Goal: Feedback & Contribution: Submit feedback/report problem

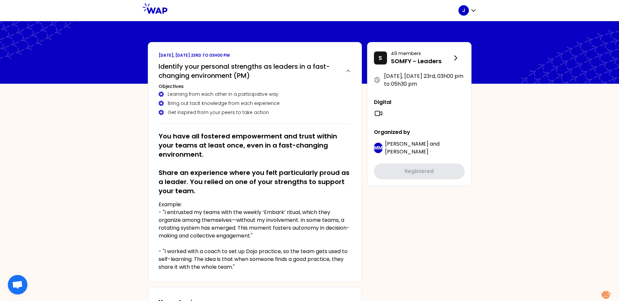
click at [308, 176] on h2 "You have all fostered empowerment and trust within your teams at least once, ev…" at bounding box center [254, 164] width 192 height 64
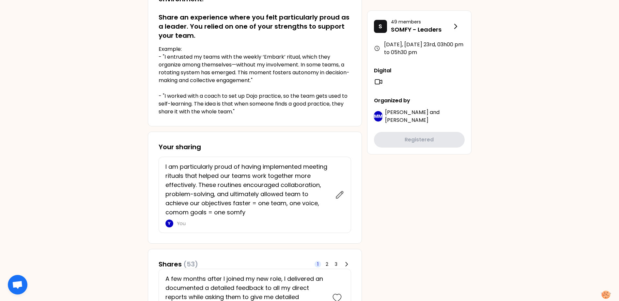
scroll to position [196, 0]
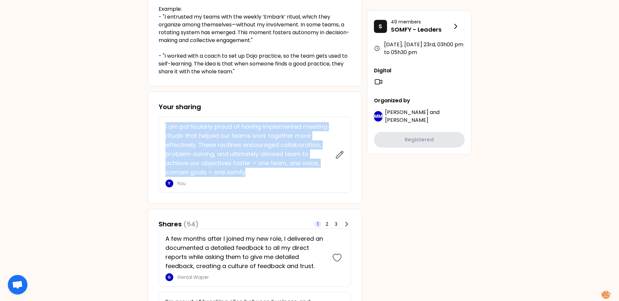
drag, startPoint x: 165, startPoint y: 126, endPoint x: 315, endPoint y: 173, distance: 157.1
click at [315, 173] on p "I am particularly proud of having implemented meeting rituals that helped our t…" at bounding box center [248, 149] width 166 height 55
copy p "I am particularly proud of having implemented meeting rituals that helped our t…"
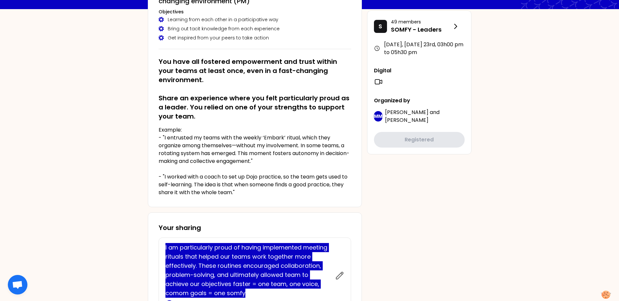
scroll to position [65, 0]
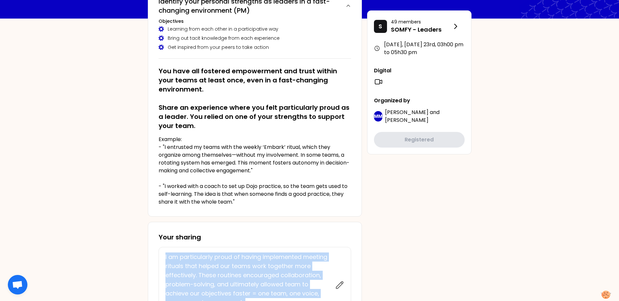
drag, startPoint x: 237, startPoint y: 91, endPoint x: 217, endPoint y: 86, distance: 20.9
click at [237, 91] on h2 "You have all fostered empowerment and trust within your teams at least once, ev…" at bounding box center [254, 99] width 192 height 64
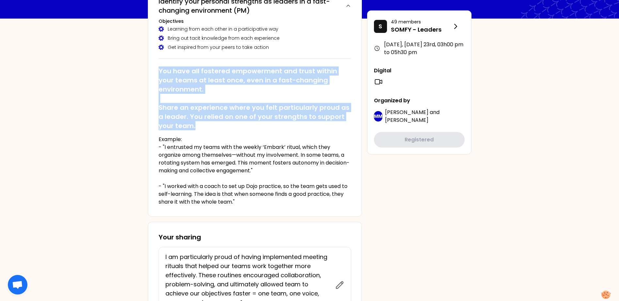
drag, startPoint x: 159, startPoint y: 70, endPoint x: 205, endPoint y: 126, distance: 72.3
click at [205, 126] on h2 "You have all fostered empowerment and trust within your teams at least once, ev…" at bounding box center [254, 99] width 192 height 64
copy h2 "You have all fostered empowerment and trust within your teams at least once, ev…"
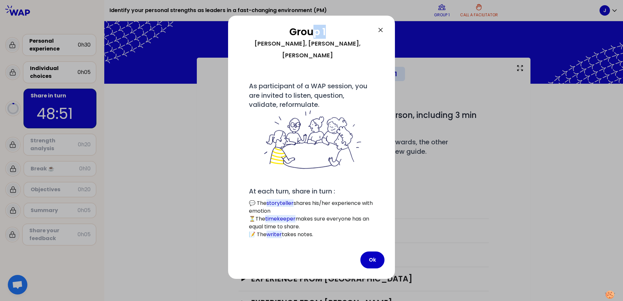
drag, startPoint x: 348, startPoint y: 21, endPoint x: 311, endPoint y: 24, distance: 37.3
click at [311, 24] on div "Group 1 [PERSON_NAME], [PERSON_NAME] # As participant of a WAP session, you are…" at bounding box center [311, 147] width 167 height 263
click at [304, 75] on div "# As participant of a WAP session, you are invited to listen, question, validat…" at bounding box center [311, 157] width 125 height 164
click at [372, 184] on button "Ok" at bounding box center [373, 260] width 24 height 17
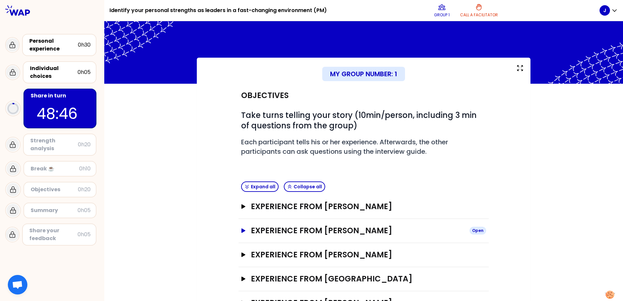
scroll to position [27, 0]
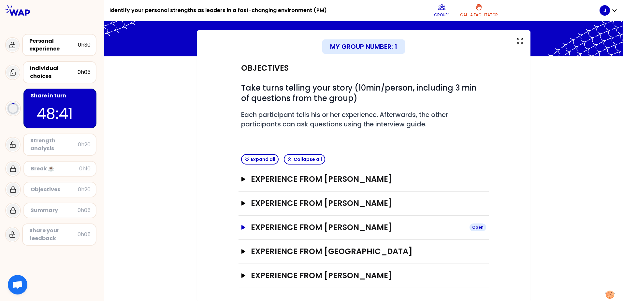
click at [242, 184] on icon "button" at bounding box center [244, 227] width 4 height 5
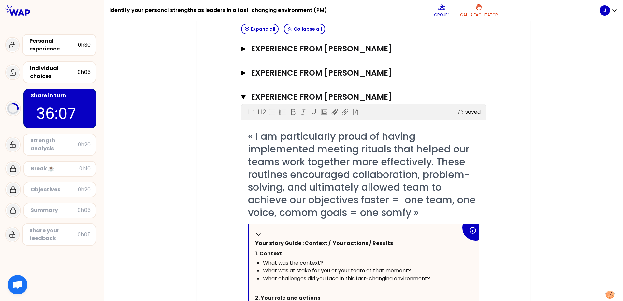
scroll to position [190, 0]
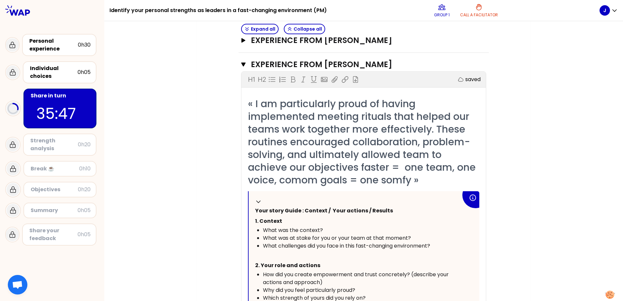
click at [326, 124] on span "« I am particularly proud of having implemented meeting rituals that helped our…" at bounding box center [363, 142] width 231 height 90
click at [397, 184] on p "﻿" at bounding box center [358, 255] width 206 height 10
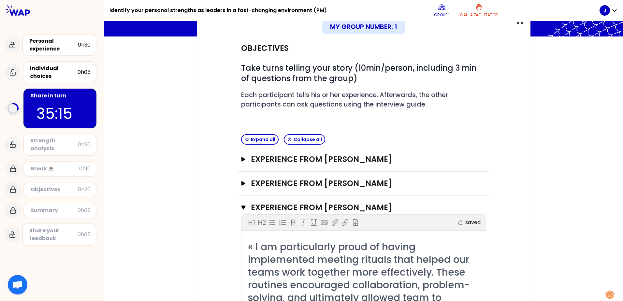
scroll to position [42, 0]
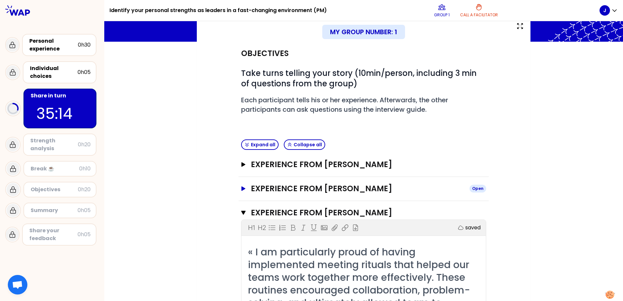
click at [241, 184] on icon "button" at bounding box center [243, 189] width 5 height 5
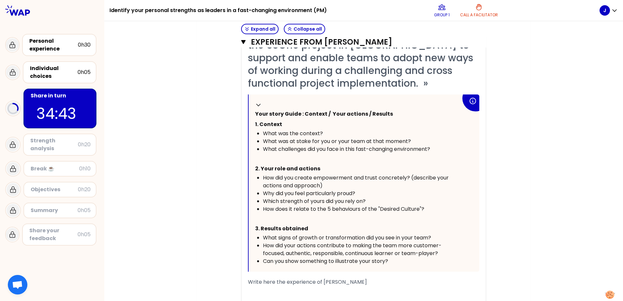
scroll to position [205, 0]
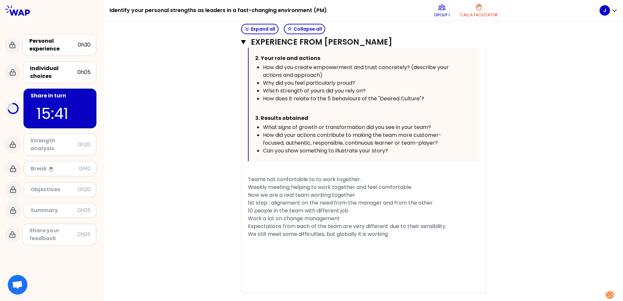
scroll to position [811, 0]
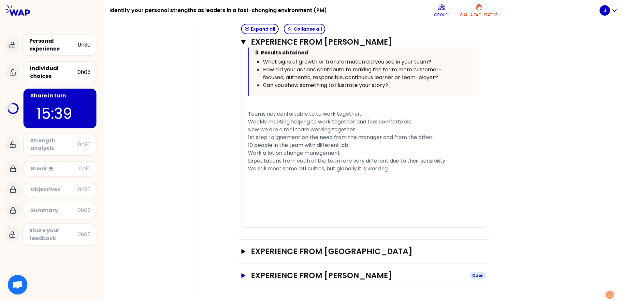
click at [243, 184] on icon "button" at bounding box center [243, 276] width 5 height 5
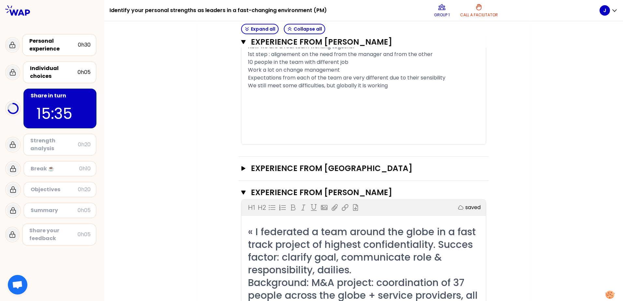
scroll to position [877, 0]
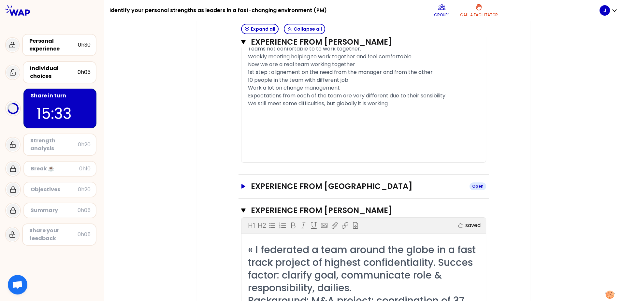
click at [242, 184] on icon "button" at bounding box center [244, 186] width 4 height 5
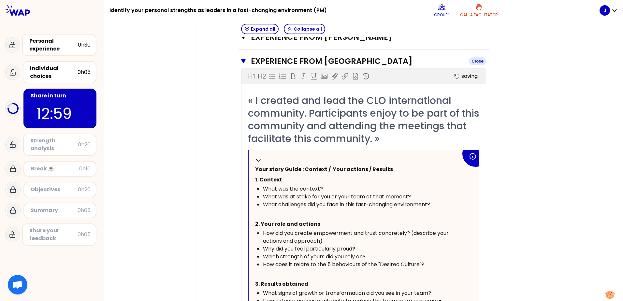
scroll to position [1007, 0]
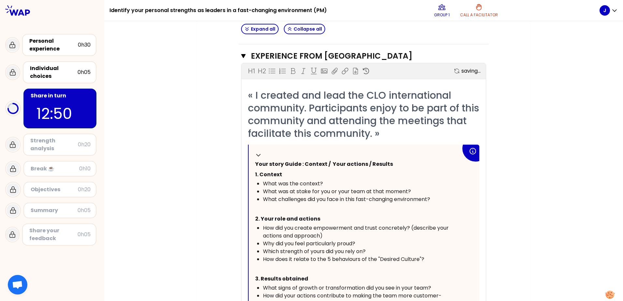
drag, startPoint x: 394, startPoint y: 135, endPoint x: 361, endPoint y: 105, distance: 44.5
click at [361, 105] on span "« I created and lead the CLO international community. Participants enjoy to be …" at bounding box center [365, 114] width 234 height 52
click at [311, 106] on span "« I created and lead the CLO international community. Participants enjoy to be …" at bounding box center [365, 114] width 234 height 52
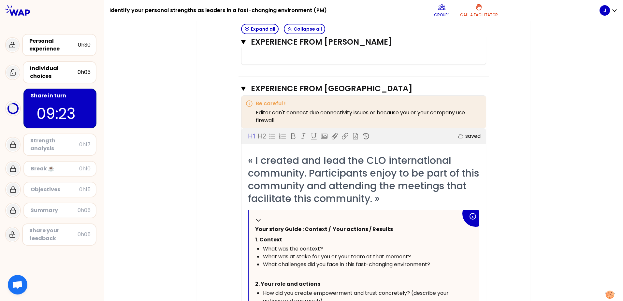
scroll to position [974, 0]
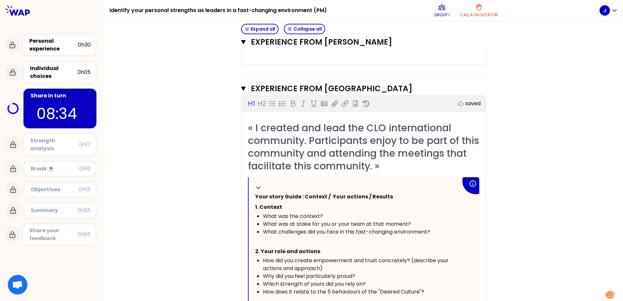
drag, startPoint x: 512, startPoint y: 236, endPoint x: 509, endPoint y: 235, distance: 3.7
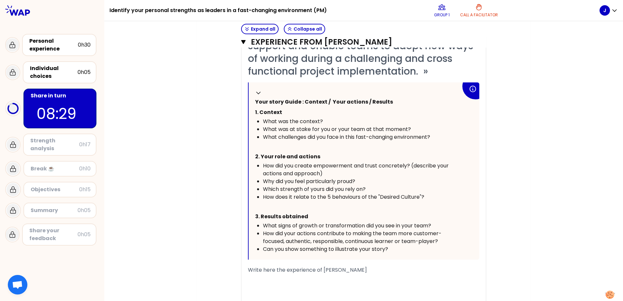
scroll to position [159, 0]
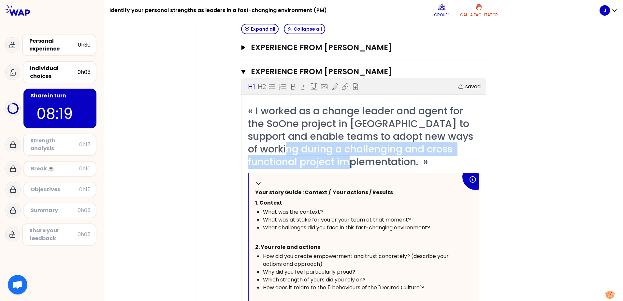
drag, startPoint x: 291, startPoint y: 150, endPoint x: 361, endPoint y: 162, distance: 71.9
click at [361, 162] on span "« I worked as a change leader and agent for the SoOne project in [GEOGRAPHIC_DA…" at bounding box center [362, 136] width 228 height 65
copy span "challenging and cross functional project implementation"
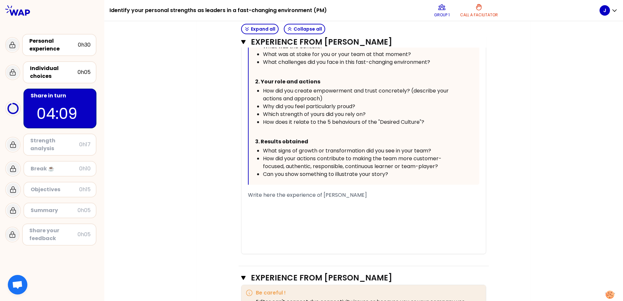
scroll to position [391, 0]
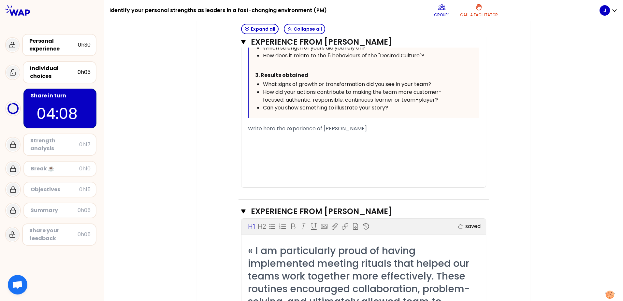
drag, startPoint x: 282, startPoint y: 141, endPoint x: 278, endPoint y: 145, distance: 5.6
click at [282, 141] on div "﻿" at bounding box center [364, 145] width 232 height 8
click at [253, 139] on div "﻿" at bounding box center [364, 137] width 232 height 8
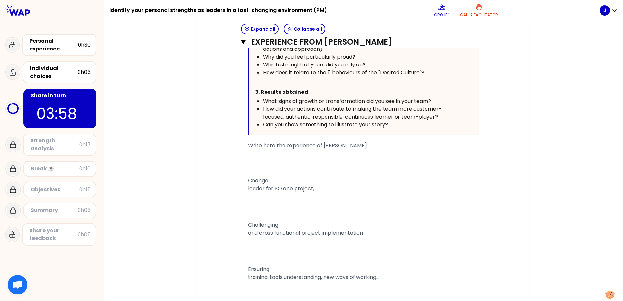
scroll to position [363, 0]
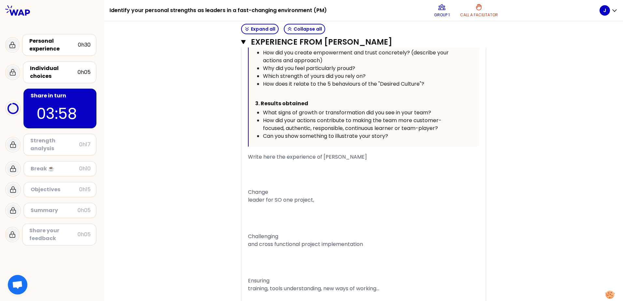
click at [289, 184] on p "Change leader for SO one project," at bounding box center [364, 196] width 232 height 18
click at [267, 184] on p at bounding box center [364, 218] width 232 height 26
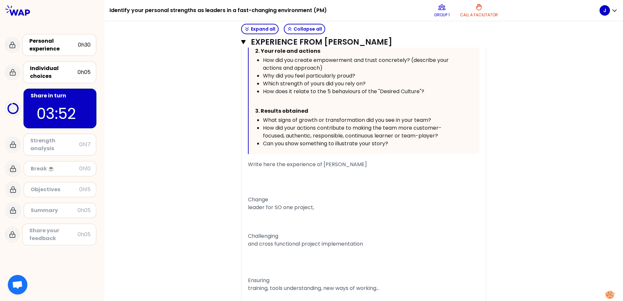
scroll to position [361, 0]
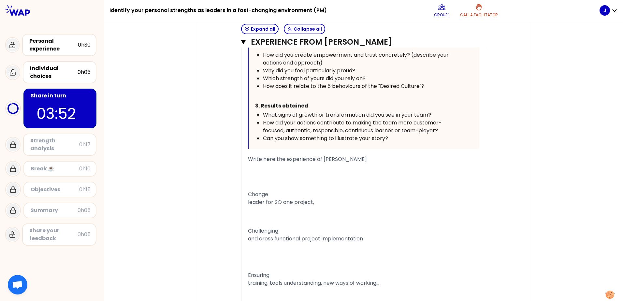
click at [294, 184] on p at bounding box center [364, 217] width 232 height 18
click at [259, 184] on p at bounding box center [364, 217] width 232 height 18
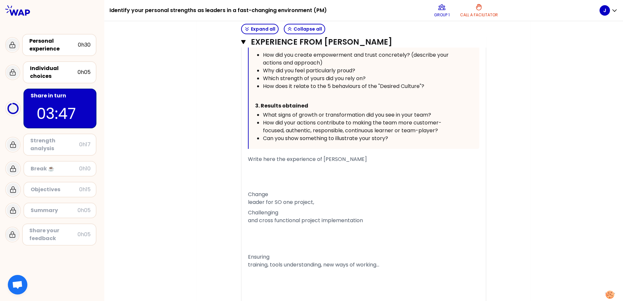
click at [248, 184] on span "Change leader for SO one project," at bounding box center [281, 198] width 66 height 15
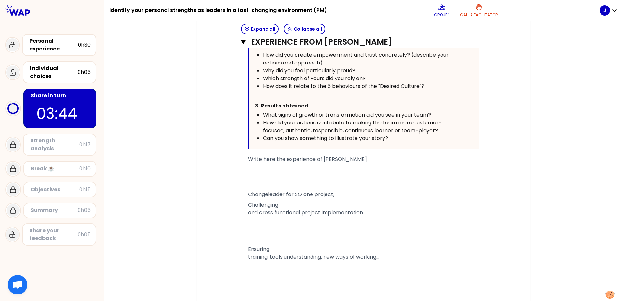
click at [248, 184] on span "Challenging and cross functional project implementation" at bounding box center [305, 208] width 115 height 15
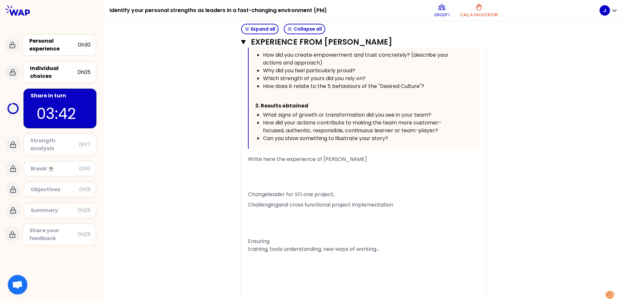
click at [280, 184] on p at bounding box center [364, 223] width 232 height 26
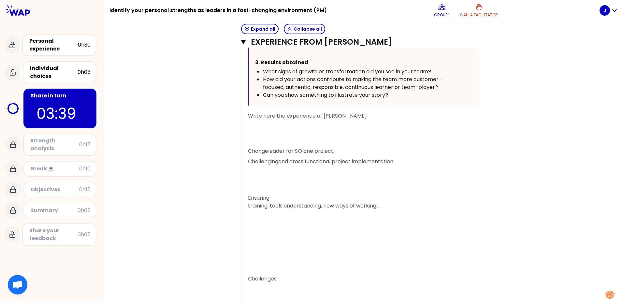
scroll to position [395, 0]
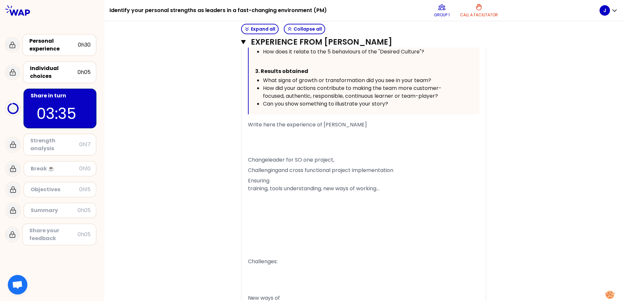
click at [248, 184] on span "Ensuring training, tools understanding, new ways of working..." at bounding box center [313, 184] width 131 height 15
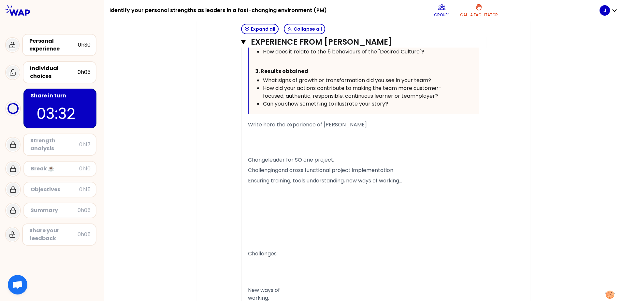
click at [248, 184] on span "Ensuring training, tools understanding, new ways of working..." at bounding box center [325, 180] width 154 height 7
click at [258, 184] on p at bounding box center [364, 236] width 232 height 26
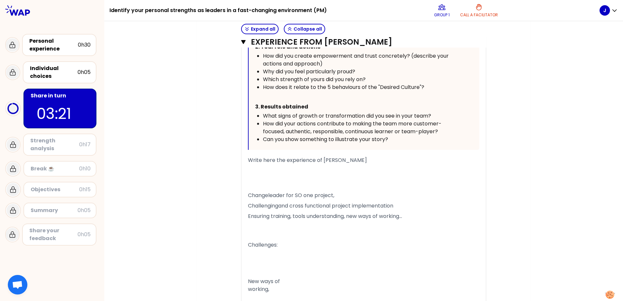
scroll to position [393, 0]
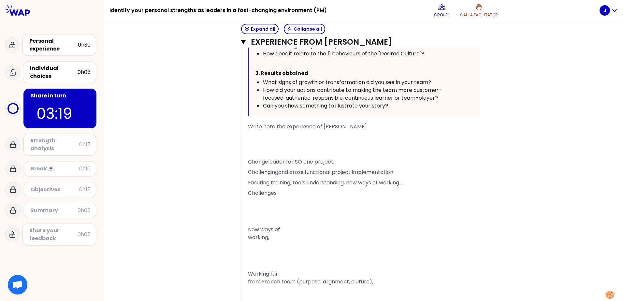
click at [269, 184] on p at bounding box center [364, 212] width 232 height 26
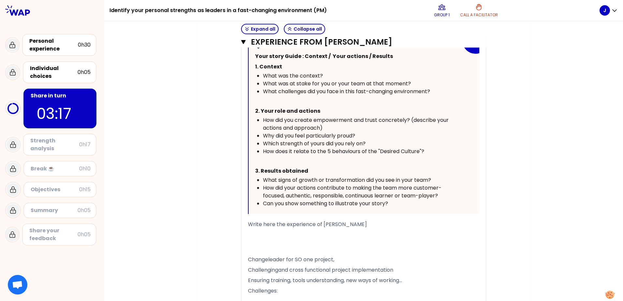
scroll to position [436, 0]
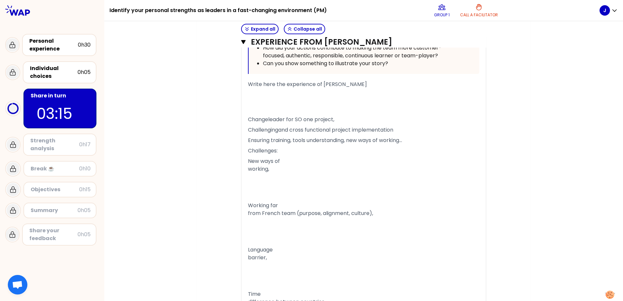
click at [248, 171] on span "New ways of working," at bounding box center [264, 164] width 32 height 15
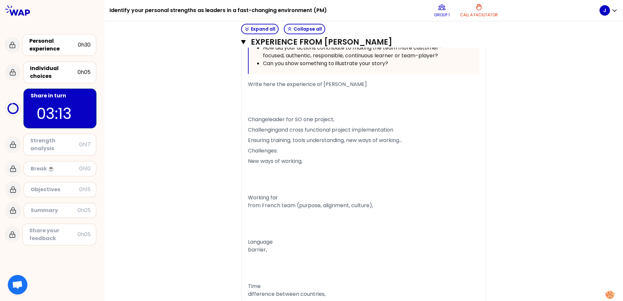
click at [275, 184] on p "Working far from French team (purpose, alignment, culture)," at bounding box center [364, 202] width 232 height 18
click at [248, 184] on span "Working far from French team (purpose, alignment, culture)," at bounding box center [310, 201] width 125 height 15
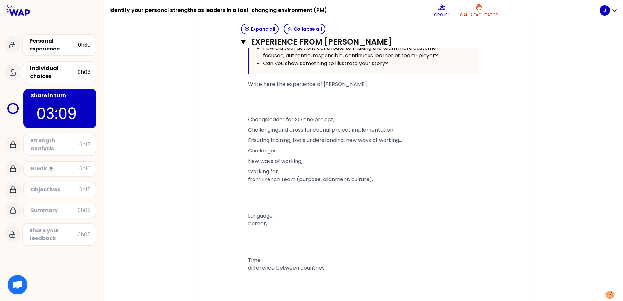
click at [248, 178] on span "Working far from French team (purpose, alignment, culture)," at bounding box center [310, 175] width 125 height 15
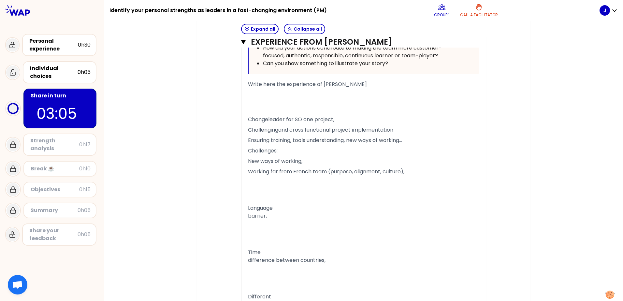
click at [248, 184] on span "Language barrier," at bounding box center [260, 211] width 25 height 15
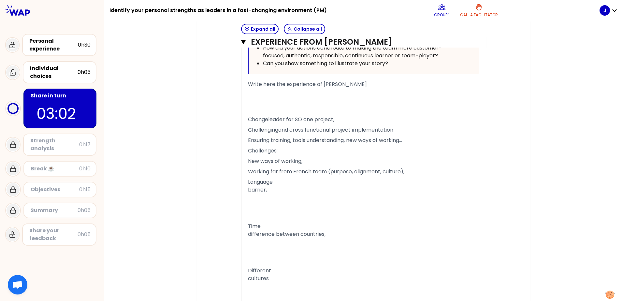
click at [248, 184] on span "Language barrier," at bounding box center [260, 185] width 25 height 15
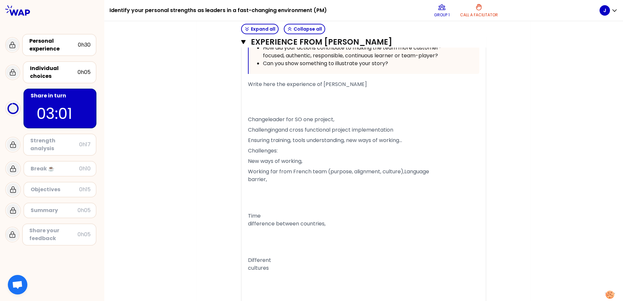
click at [255, 184] on span "Time difference between countries," at bounding box center [287, 219] width 78 height 15
click at [248, 184] on span "Time difference between countries," at bounding box center [287, 219] width 78 height 15
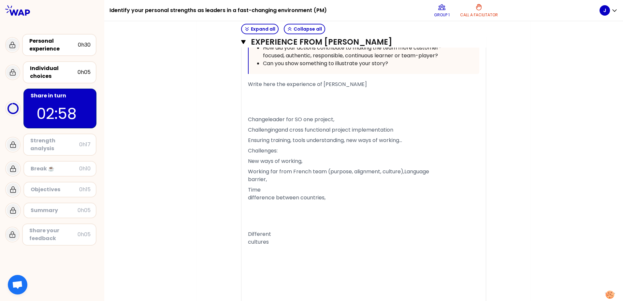
click at [248, 184] on span "Time difference between countries," at bounding box center [287, 193] width 78 height 15
click at [245, 184] on div "« I worked as a change leader and agent for the SoOne project in [GEOGRAPHIC_DA…" at bounding box center [364, 302] width 245 height 949
click at [248, 184] on span "Different cultures" at bounding box center [259, 230] width 23 height 15
click at [245, 184] on div "« I worked as a change leader and agent for the SoOne project in [GEOGRAPHIC_DA…" at bounding box center [364, 289] width 245 height 923
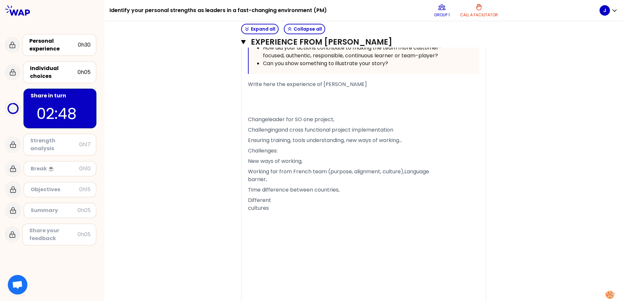
click at [245, 184] on div "« I worked as a change leader and agent for the SoOne project in [GEOGRAPHIC_DA…" at bounding box center [364, 289] width 245 height 923
click at [248, 184] on span "Different cultures" at bounding box center [259, 204] width 23 height 15
click at [264, 184] on p at bounding box center [364, 255] width 232 height 26
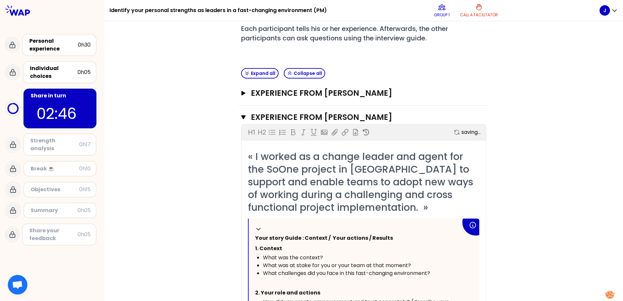
scroll to position [522, 0]
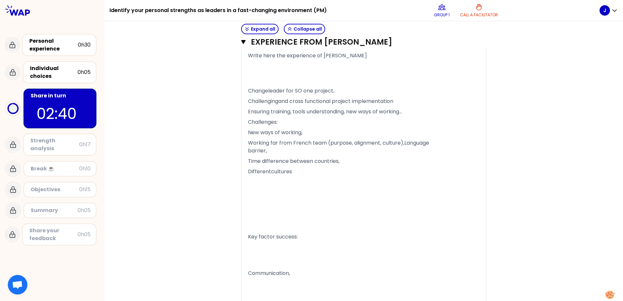
click at [257, 184] on p at bounding box center [364, 219] width 232 height 26
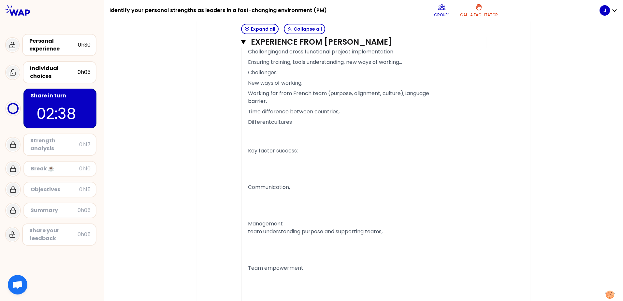
scroll to position [353, 0]
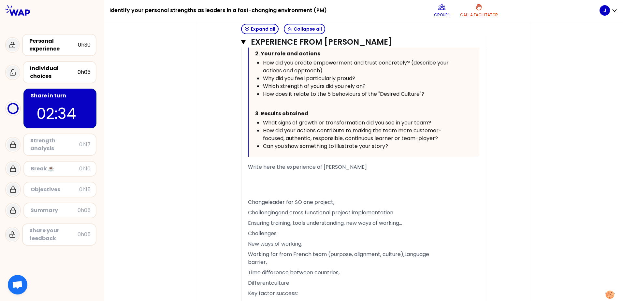
click at [268, 184] on span "Differentculture" at bounding box center [268, 282] width 41 height 7
click at [290, 184] on p "Different culture" at bounding box center [364, 283] width 232 height 10
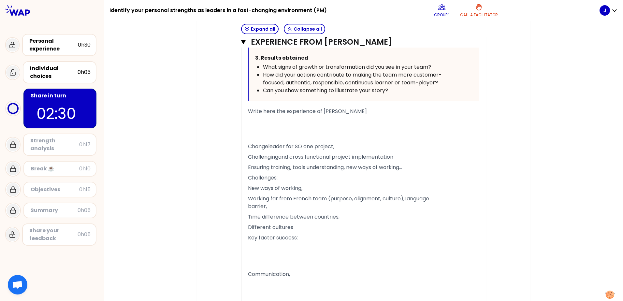
scroll to position [418, 0]
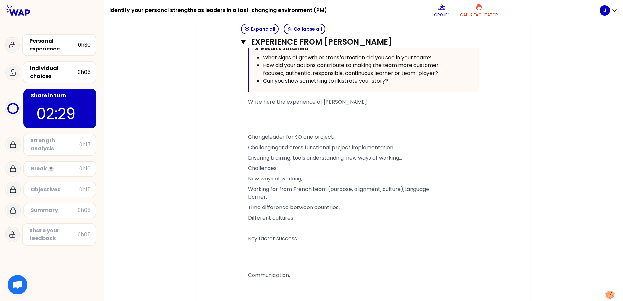
click at [263, 184] on p at bounding box center [364, 257] width 232 height 26
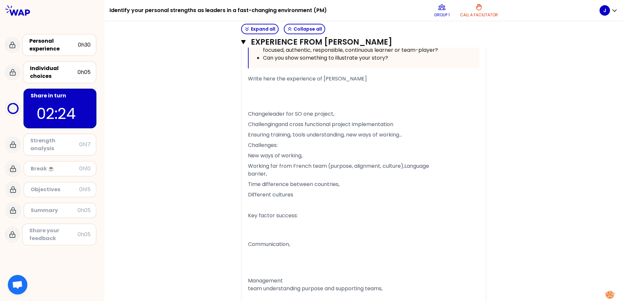
scroll to position [458, 0]
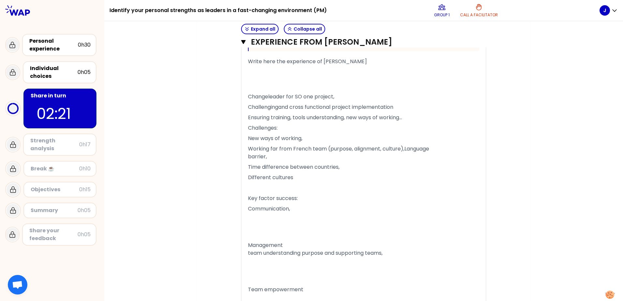
click at [257, 184] on p at bounding box center [364, 227] width 232 height 26
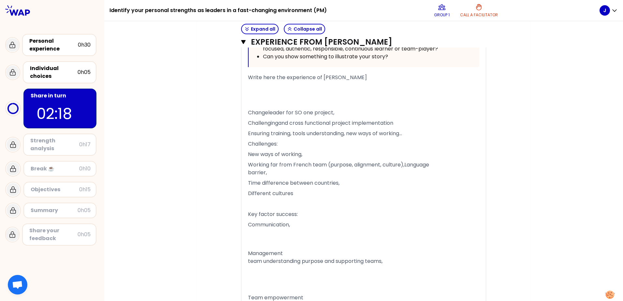
scroll to position [457, 0]
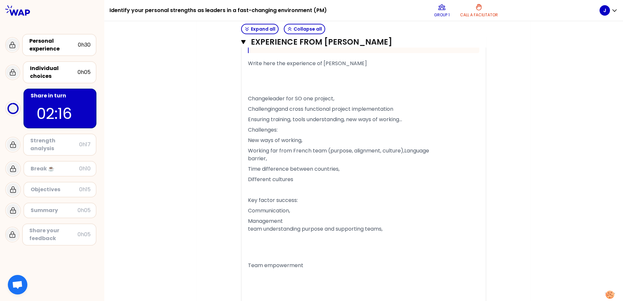
click at [248, 184] on span "Management team understanding purpose and supporting teams," at bounding box center [315, 224] width 135 height 15
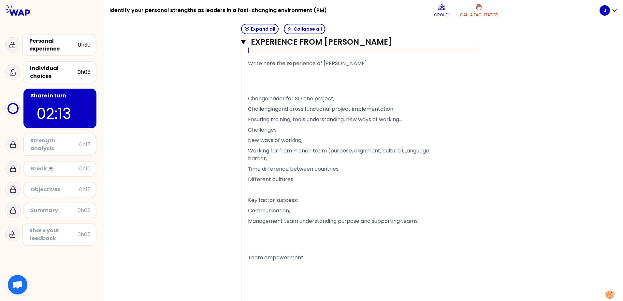
click at [263, 184] on p at bounding box center [364, 240] width 232 height 26
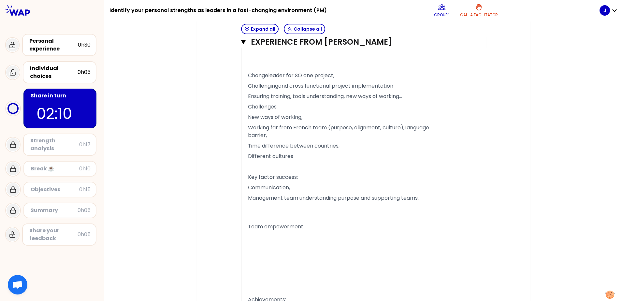
scroll to position [489, 0]
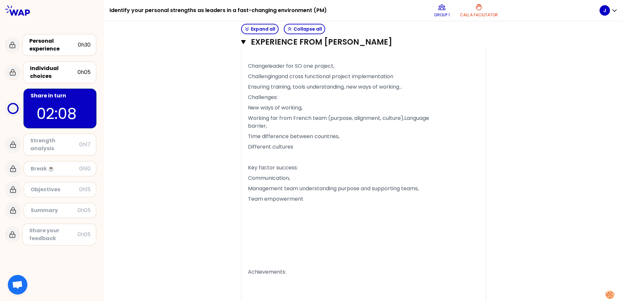
click at [262, 184] on p at bounding box center [364, 254] width 232 height 26
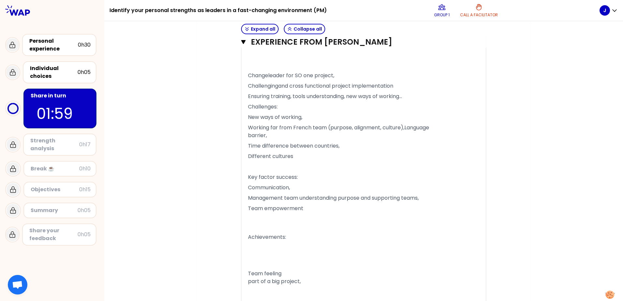
scroll to position [493, 0]
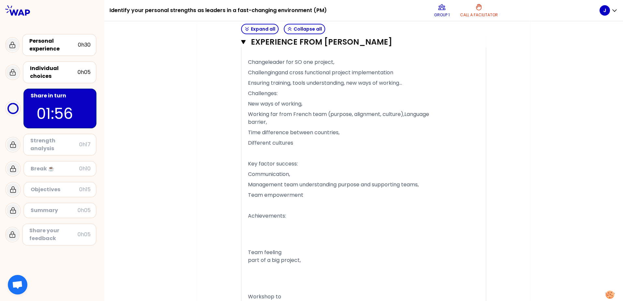
click at [263, 184] on p at bounding box center [364, 234] width 232 height 26
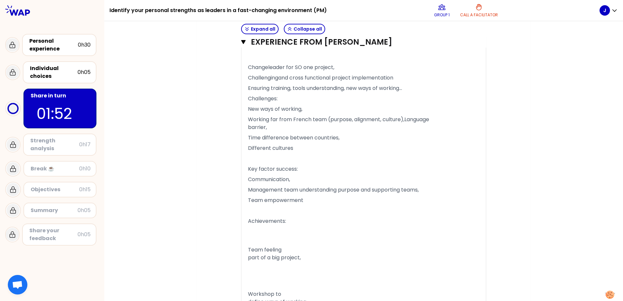
scroll to position [499, 0]
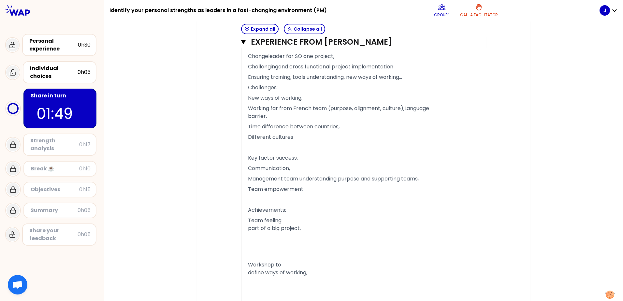
click at [248, 184] on span "Team feeling part of a big project," at bounding box center [274, 224] width 53 height 15
click at [253, 184] on p "Workshop to define ways of working," at bounding box center [364, 261] width 232 height 18
click at [245, 184] on div "« I worked as a change leader and agent for the SoOne project in [GEOGRAPHIC_DA…" at bounding box center [364, 92] width 245 height 654
click at [248, 184] on span "Workshop to define ways of working," at bounding box center [277, 260] width 59 height 15
click at [248, 184] on span "Workshop to define ways of working," at bounding box center [277, 234] width 59 height 15
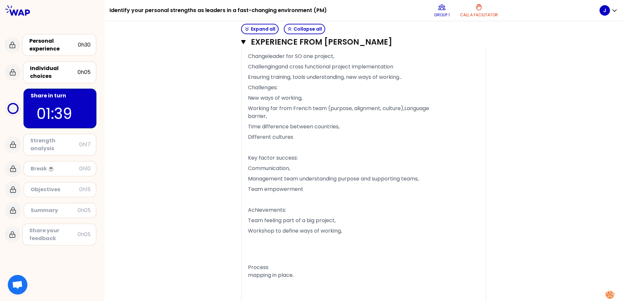
click at [245, 184] on div "« I worked as a change leader and agent for the SoOne project in [GEOGRAPHIC_DA…" at bounding box center [364, 75] width 245 height 620
click at [248, 184] on span "Process mapping in place." at bounding box center [271, 271] width 46 height 15
click at [248, 184] on span "Process mapping in place." at bounding box center [271, 245] width 46 height 15
click at [291, 184] on p at bounding box center [364, 275] width 232 height 57
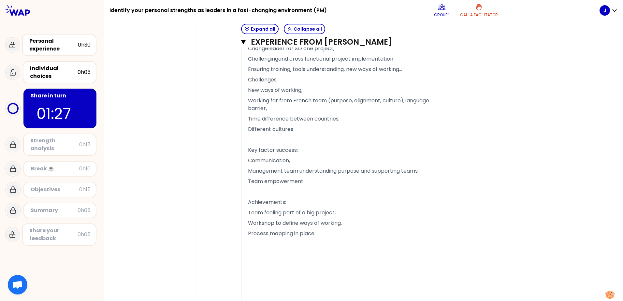
scroll to position [637, 0]
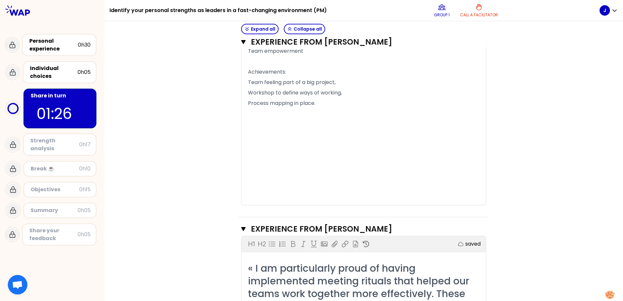
click at [272, 143] on p at bounding box center [364, 134] width 232 height 50
click at [262, 167] on div "﻿" at bounding box center [364, 170] width 232 height 8
click at [259, 184] on div "﻿" at bounding box center [364, 186] width 232 height 8
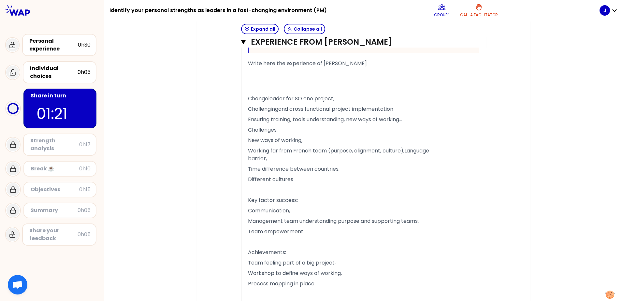
scroll to position [545, 0]
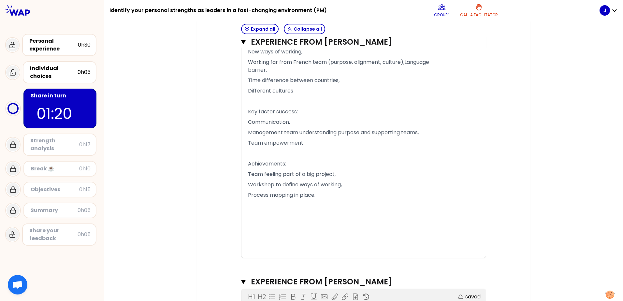
click at [261, 184] on div "﻿" at bounding box center [364, 246] width 232 height 8
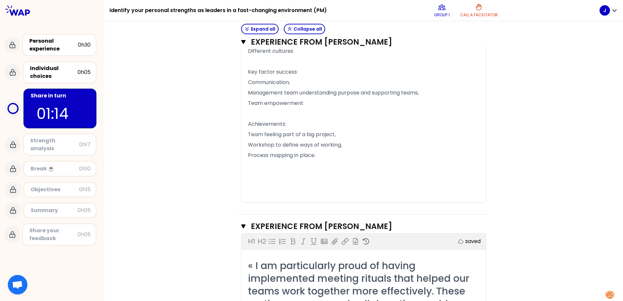
scroll to position [590, 0]
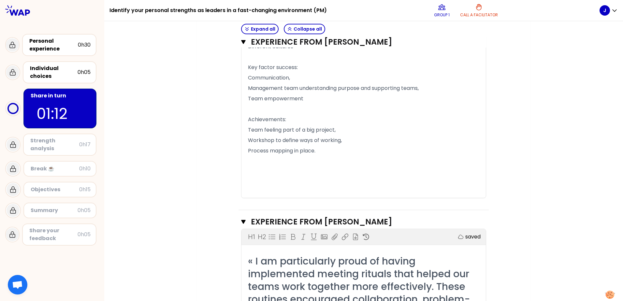
click at [252, 161] on p at bounding box center [364, 173] width 232 height 34
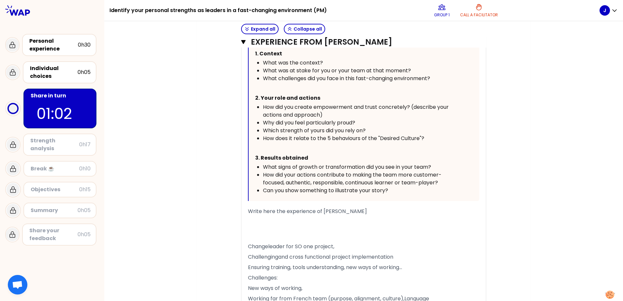
scroll to position [340, 0]
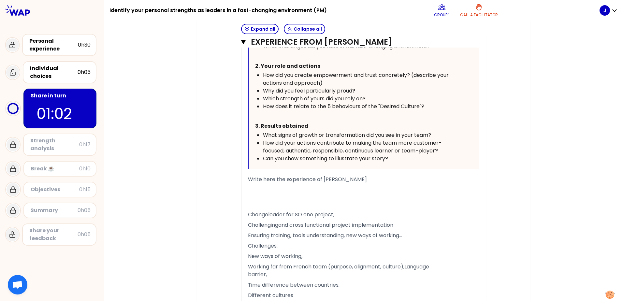
click at [272, 184] on p at bounding box center [364, 197] width 232 height 26
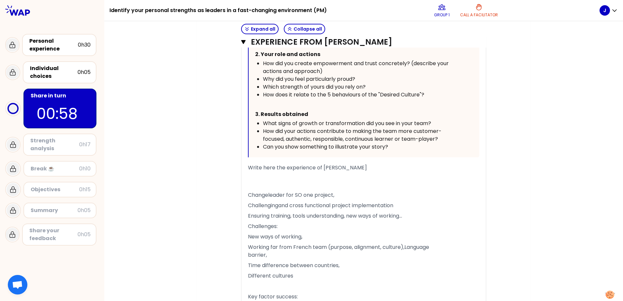
scroll to position [359, 0]
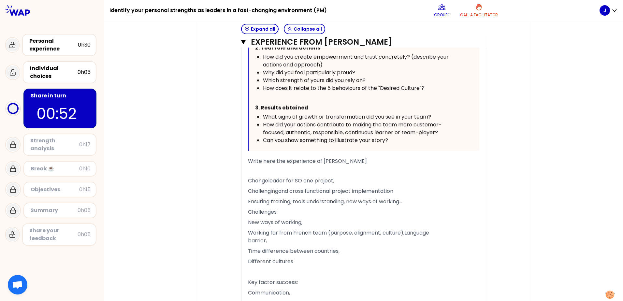
click at [267, 180] on span "Changeleader for SO one project," at bounding box center [291, 180] width 86 height 7
click at [248, 184] on span "Challenges:" at bounding box center [263, 211] width 30 height 7
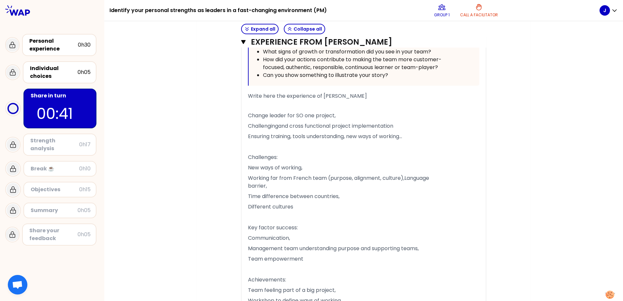
scroll to position [457, 0]
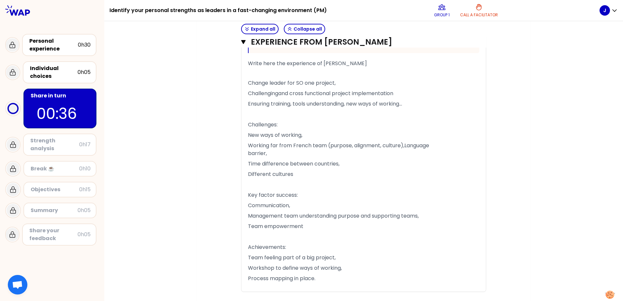
click at [402, 146] on span "Working far from French team (purpose, alignment, culture),Language barrier," at bounding box center [338, 149] width 181 height 15
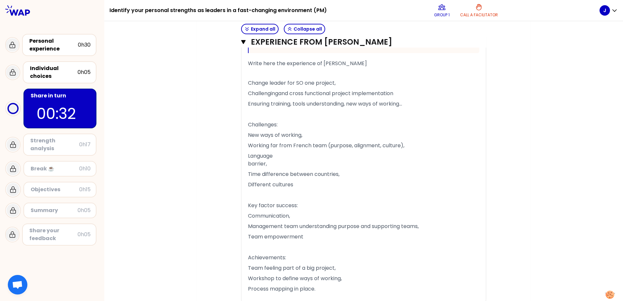
click at [248, 162] on span "Language barrier," at bounding box center [260, 159] width 25 height 15
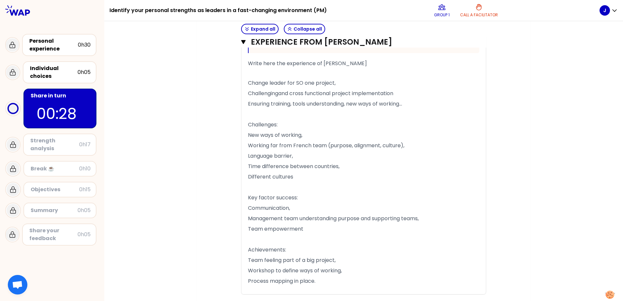
click at [298, 177] on p "Different cultures" at bounding box center [364, 177] width 232 height 10
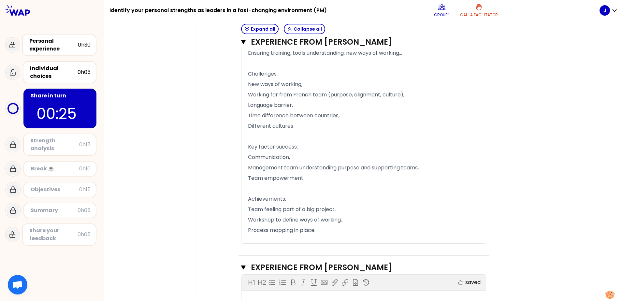
scroll to position [522, 0]
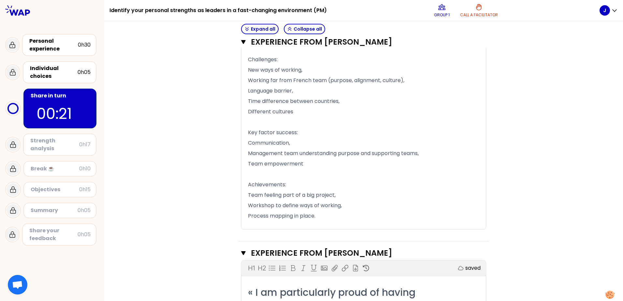
click at [298, 178] on p "﻿" at bounding box center [364, 174] width 232 height 10
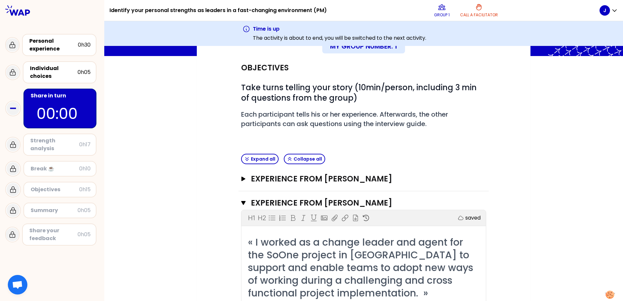
scroll to position [196, 0]
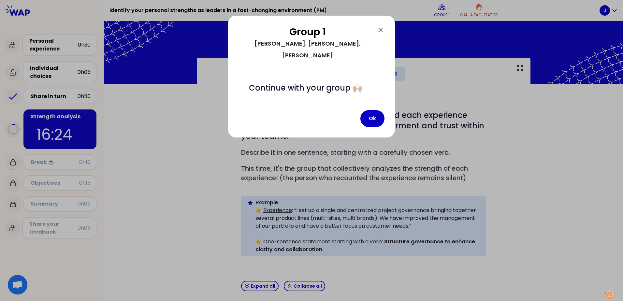
click at [369, 110] on button "Ok" at bounding box center [373, 118] width 24 height 17
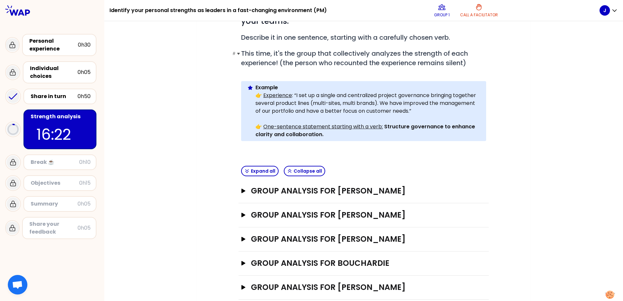
scroll to position [116, 0]
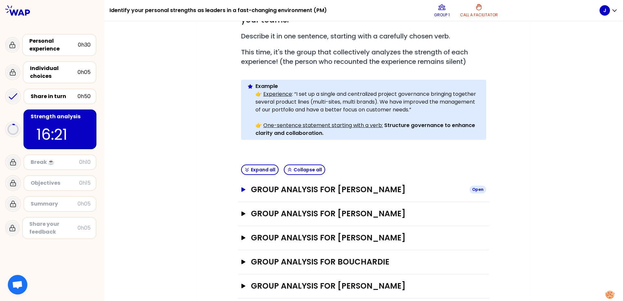
click at [242, 184] on icon "button" at bounding box center [244, 189] width 4 height 5
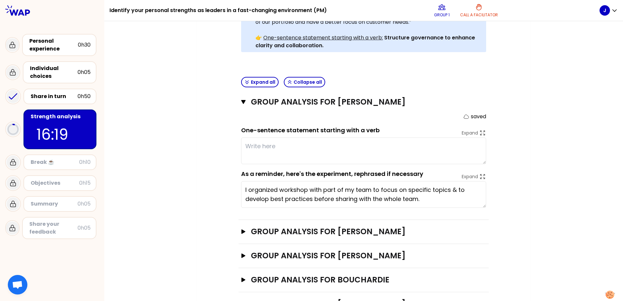
scroll to position [214, 0]
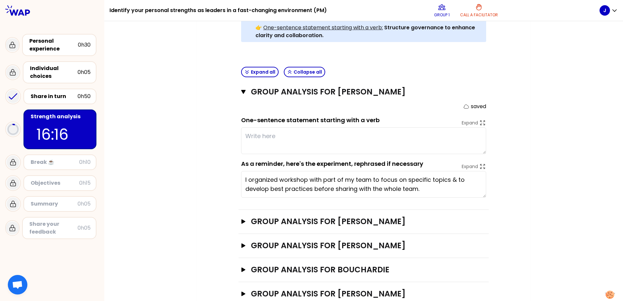
click at [286, 174] on textarea "I organized workshop with part of my team to focus on specific topics & to deve…" at bounding box center [363, 184] width 245 height 27
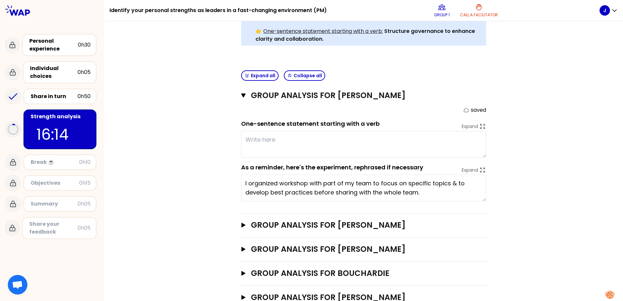
scroll to position [222, 0]
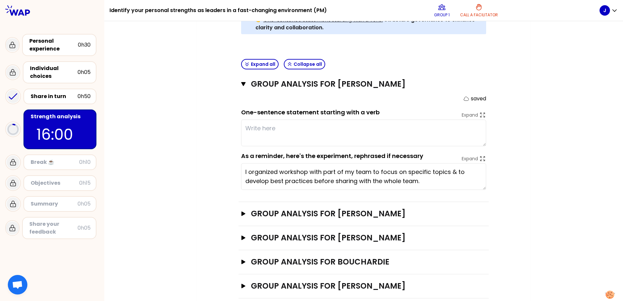
click at [327, 121] on textarea at bounding box center [363, 133] width 245 height 27
click at [242, 184] on icon "button" at bounding box center [244, 238] width 4 height 5
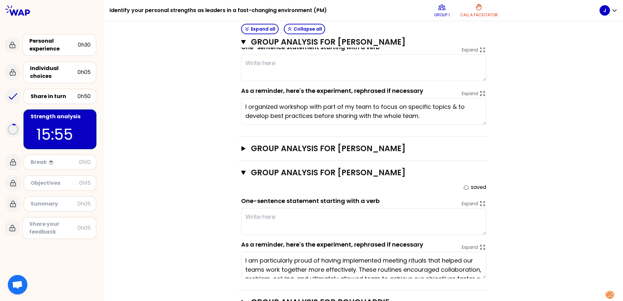
scroll to position [255, 0]
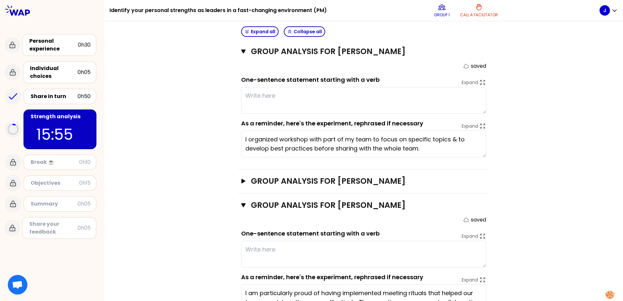
click at [286, 131] on textarea "I organized workshop with part of my team to focus on specific topics & to deve…" at bounding box center [363, 144] width 245 height 27
click at [317, 131] on textarea "I organized workshop with part of my team to focus on specific topics & to deve…" at bounding box center [363, 144] width 245 height 27
type textarea "S"
click at [372, 139] on textarea "I organized workshop with part of my team to focus on specific topics & to deve…" at bounding box center [363, 144] width 245 height 27
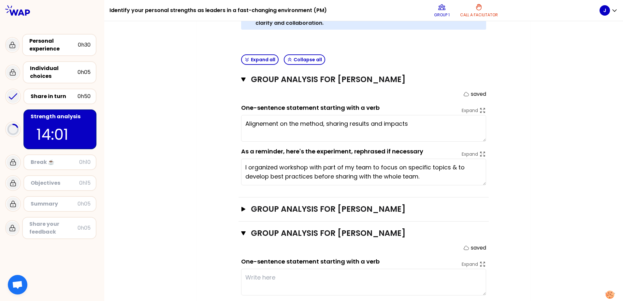
scroll to position [222, 0]
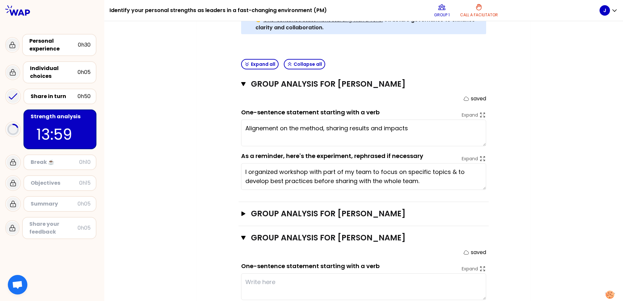
click at [367, 166] on textarea "I organized workshop with part of my team to focus on specific topics & to deve…" at bounding box center [363, 176] width 245 height 27
type textarea "Alignement on the method, sharing the objective from the beginning, results and…"
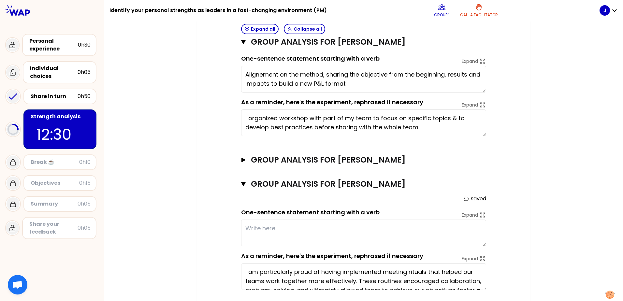
scroll to position [287, 0]
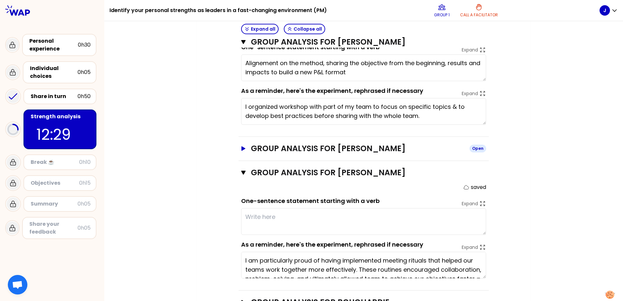
click at [242, 146] on icon "button" at bounding box center [244, 148] width 4 height 5
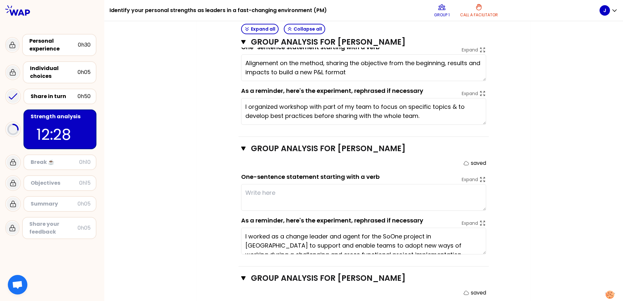
click at [259, 184] on textarea at bounding box center [363, 197] width 245 height 27
click at [324, 184] on textarea "I worked as a change leader and agent for the SoOne project in [GEOGRAPHIC_DATA…" at bounding box center [363, 241] width 245 height 27
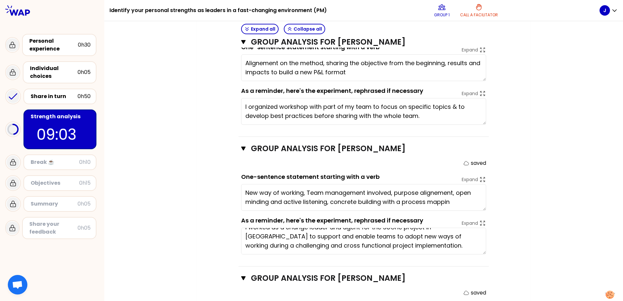
type textarea "New way of working, Team management involved, purpose alignement, open minding …"
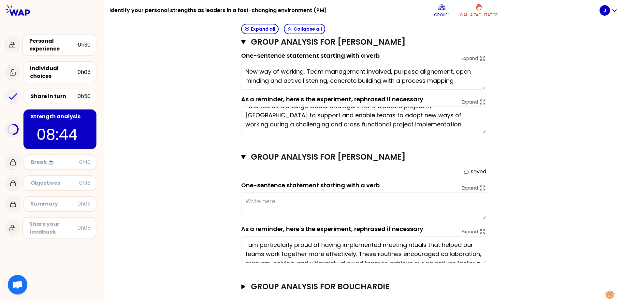
scroll to position [418, 0]
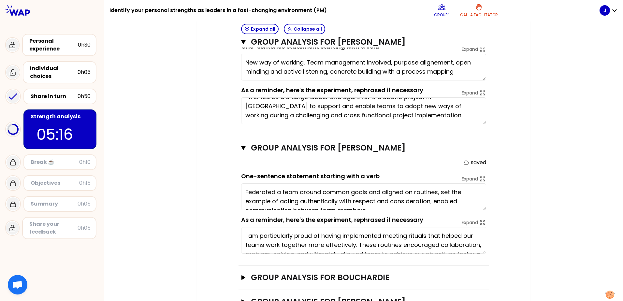
type textarea "Federated a team around common goals and aligned on routines, set the example o…"
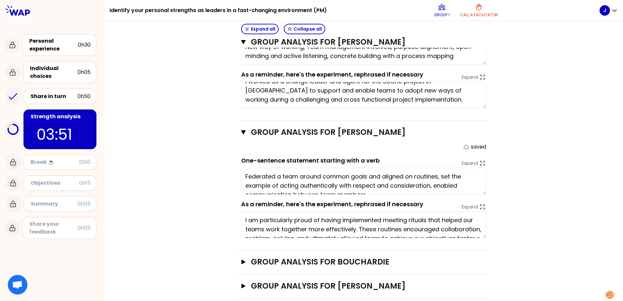
click at [241, 184] on icon "button" at bounding box center [243, 262] width 5 height 5
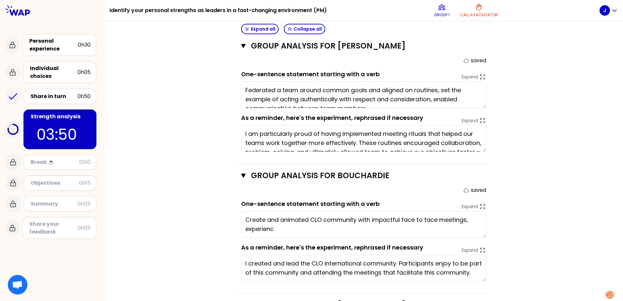
scroll to position [531, 0]
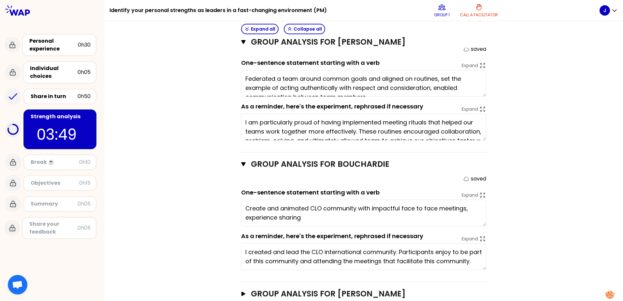
click at [349, 184] on textarea "Create and animated CLO community with impactful face to face meetings, experie…" at bounding box center [363, 213] width 245 height 27
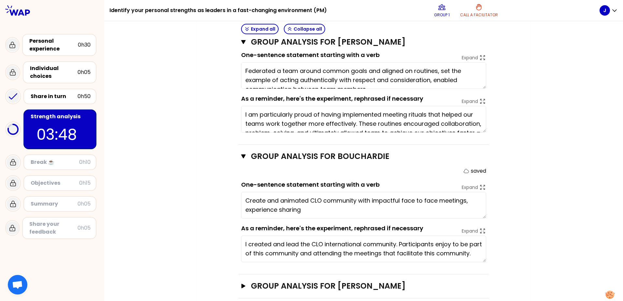
click at [348, 184] on textarea "I created and lead the CLO international community. Participants enjoy to be pa…" at bounding box center [363, 249] width 245 height 27
type textarea "Create and animated CLO community with impactful face to face meetings, experie…"
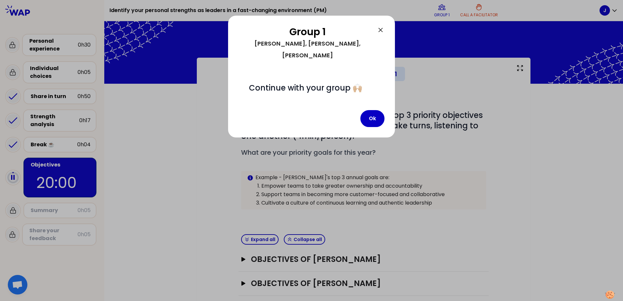
click at [381, 31] on icon at bounding box center [381, 30] width 8 height 8
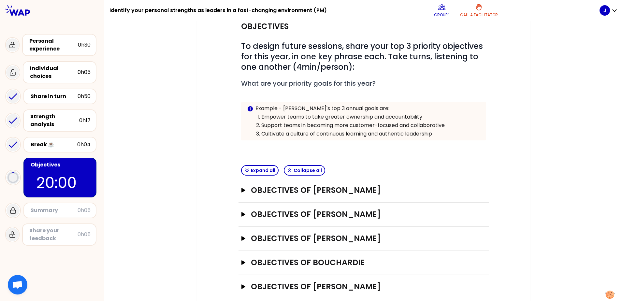
scroll to position [80, 0]
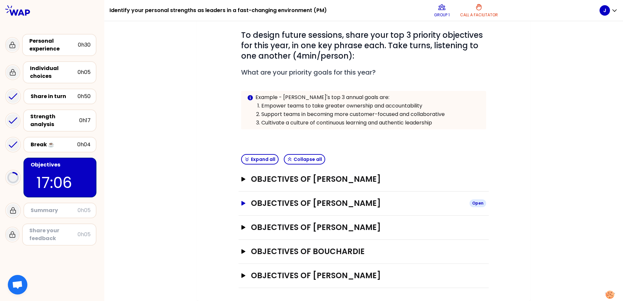
click at [241, 184] on icon "button" at bounding box center [243, 203] width 5 height 5
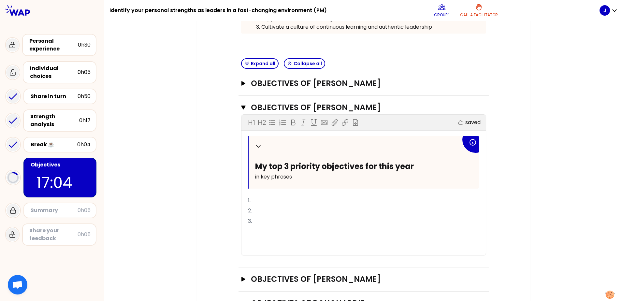
scroll to position [178, 0]
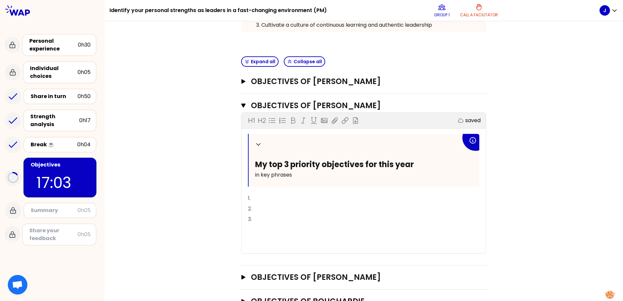
click at [263, 184] on p "1." at bounding box center [364, 198] width 232 height 10
click at [356, 184] on span "1. change management : supporting adopyion and new ways of working" at bounding box center [340, 198] width 184 height 7
click at [263, 184] on p "2." at bounding box center [364, 209] width 232 height 10
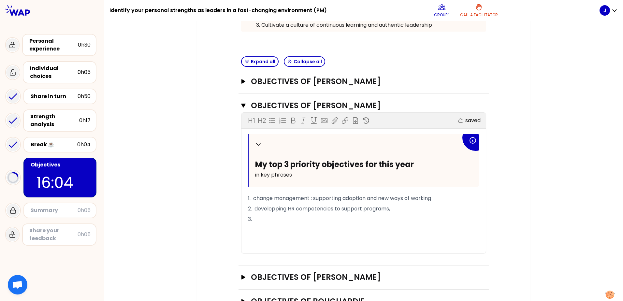
click at [255, 184] on span "2. developping HR competencies to support programs," at bounding box center [319, 208] width 142 height 7
click at [284, 184] on span "3. IA competences and mindset to apply to SNABA initiatives." at bounding box center [325, 219] width 155 height 7
click at [251, 184] on span "3. IA competences and mindset to apply to SNABA initiatives." at bounding box center [325, 219] width 155 height 7
click at [414, 184] on p "3. AI competences and mindset to apply to SNABA initiatives." at bounding box center [364, 219] width 232 height 10
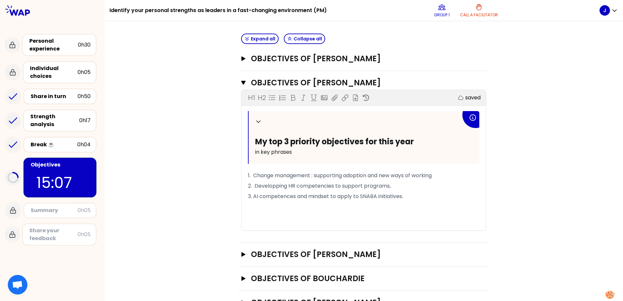
scroll to position [228, 0]
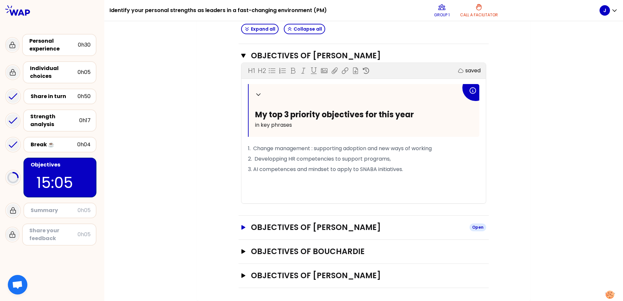
click at [241, 184] on icon "button" at bounding box center [243, 227] width 5 height 5
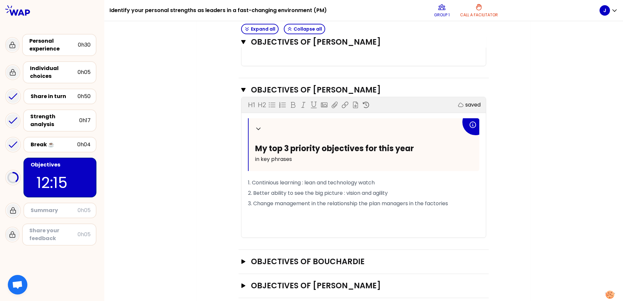
scroll to position [376, 0]
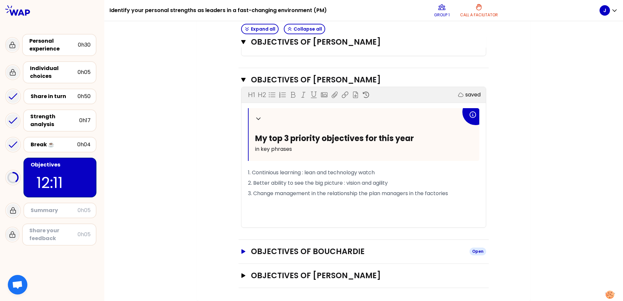
click at [242, 184] on icon "button" at bounding box center [244, 251] width 4 height 5
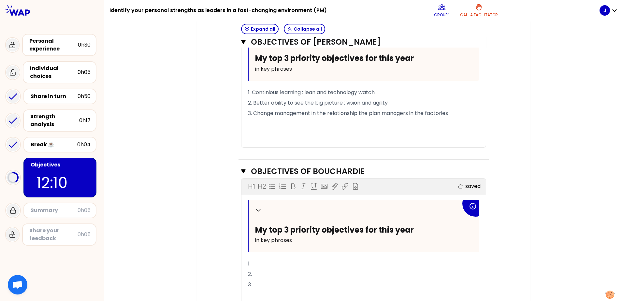
scroll to position [473, 0]
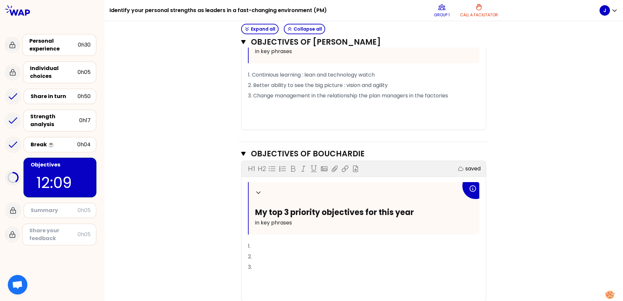
click at [259, 184] on p "1." at bounding box center [364, 246] width 232 height 10
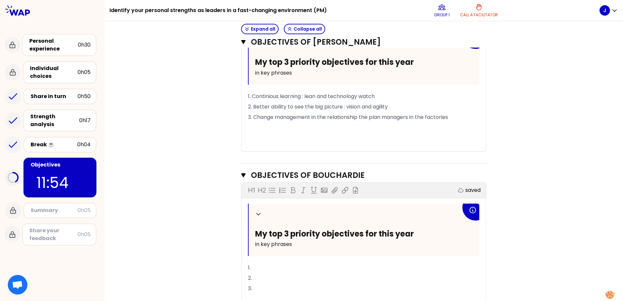
scroll to position [441, 0]
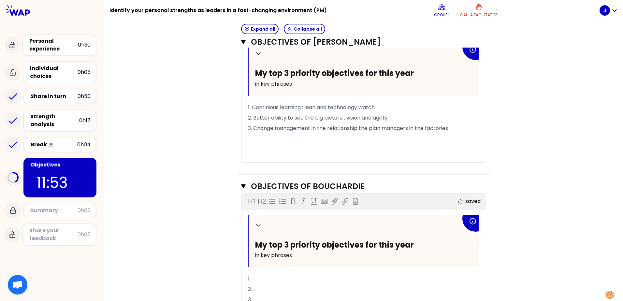
click at [382, 109] on p "1. Continious learning : lean and technology watch" at bounding box center [364, 107] width 232 height 10
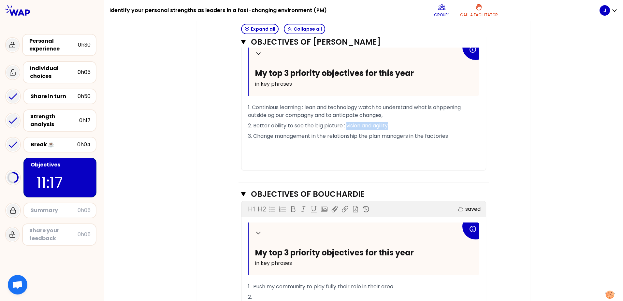
drag, startPoint x: 389, startPoint y: 126, endPoint x: 345, endPoint y: 127, distance: 44.4
click at [345, 127] on p "2. Better ability to see the big picture : vision and agility" at bounding box center [364, 126] width 232 height 10
drag, startPoint x: 250, startPoint y: 125, endPoint x: 294, endPoint y: 131, distance: 43.8
click at [251, 125] on span "2. Better ability to see the big picture :" at bounding box center [296, 125] width 97 height 7
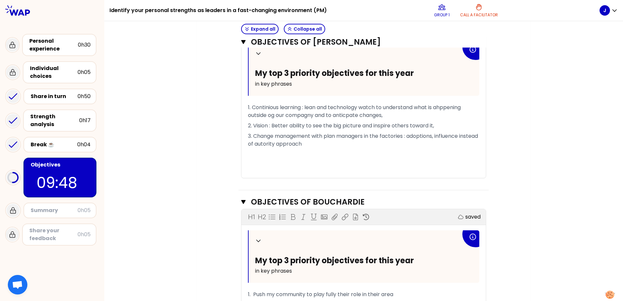
click at [358, 160] on p "﻿" at bounding box center [364, 165] width 232 height 10
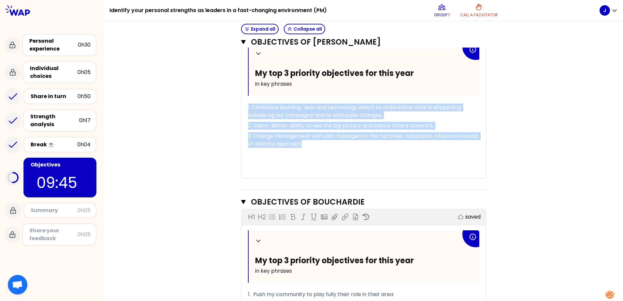
drag, startPoint x: 330, startPoint y: 143, endPoint x: 236, endPoint y: 107, distance: 101.3
click at [236, 107] on div "Objectives # To design future sessions, share your top 3 priority objectives fo…" at bounding box center [364, 18] width 308 height 751
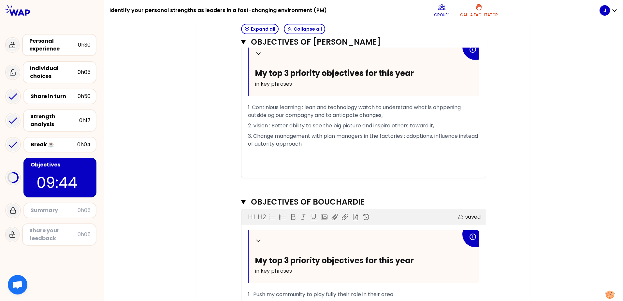
click at [292, 150] on p "﻿" at bounding box center [364, 154] width 232 height 10
click at [330, 146] on p "3. Change management with plan managers in the factories : adoptions, influence…" at bounding box center [364, 140] width 232 height 18
click at [414, 108] on span "1. Continious learning : lean and technology watch to understand what is ahppen…" at bounding box center [355, 111] width 214 height 15
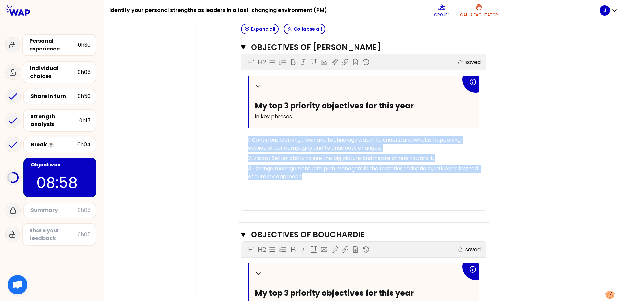
drag, startPoint x: 326, startPoint y: 176, endPoint x: 230, endPoint y: 135, distance: 104.5
click at [230, 135] on div "Objectives # To design future sessions, share your top 3 priority objectives fo…" at bounding box center [364, 51] width 308 height 751
copy div "1. Continious learning : lean and technology watch to understand what is happen…"
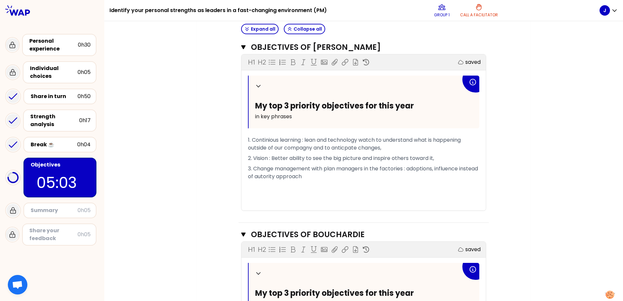
click at [199, 39] on div "My group number: 1 Objectives # To design future sessions, share your top 3 pri…" at bounding box center [364, 44] width 334 height 790
click at [371, 184] on p "﻿" at bounding box center [364, 187] width 232 height 10
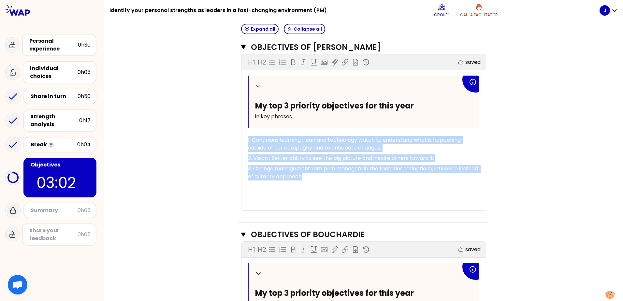
drag, startPoint x: 321, startPoint y: 178, endPoint x: 238, endPoint y: 140, distance: 90.9
click at [239, 140] on div "Objectives of [PERSON_NAME] H1 H2 Export saved Collapse My top 3 priority objec…" at bounding box center [364, 129] width 250 height 187
copy div "1. Continious learning : lean and technology watch to understand what is happen…"
drag, startPoint x: 321, startPoint y: 189, endPoint x: 329, endPoint y: 182, distance: 11.3
click at [321, 184] on p "﻿" at bounding box center [364, 187] width 232 height 10
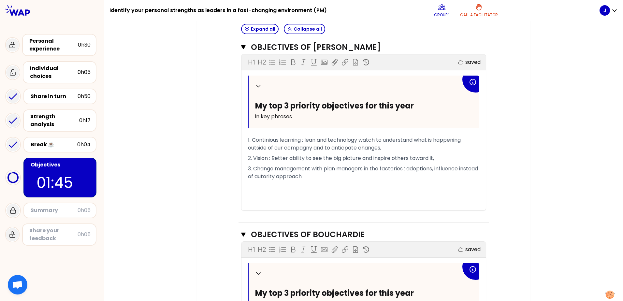
click at [329, 178] on p "3. Change management with plan managers in the factories : adoptions, influence…" at bounding box center [364, 173] width 232 height 18
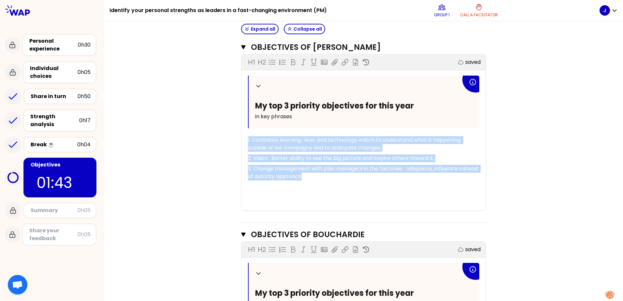
drag, startPoint x: 328, startPoint y: 176, endPoint x: 224, endPoint y: 138, distance: 111.3
click at [224, 138] on div "Objectives # To design future sessions, share your top 3 priority objectives fo…" at bounding box center [364, 51] width 308 height 751
copy div "1. Continious learning : lean and technology watch to understand what is happen…"
drag, startPoint x: 300, startPoint y: 157, endPoint x: 303, endPoint y: 187, distance: 30.2
click at [300, 157] on span "2. Vision : Better ability to see the big picture and inspire others toward it," at bounding box center [341, 158] width 186 height 7
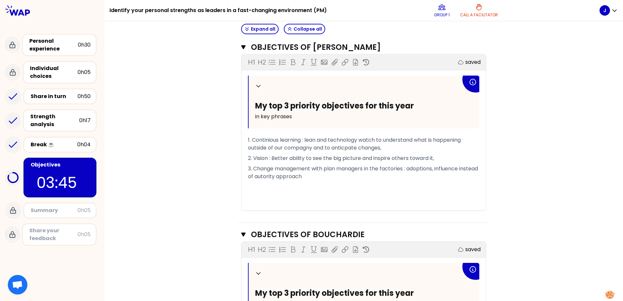
click at [327, 180] on p "3. Change management with plan managers in the factories : adoptions, influence…" at bounding box center [364, 173] width 232 height 18
click at [328, 172] on p "3. Change management with plan managers in the factories : adoptions, influence…" at bounding box center [364, 173] width 232 height 18
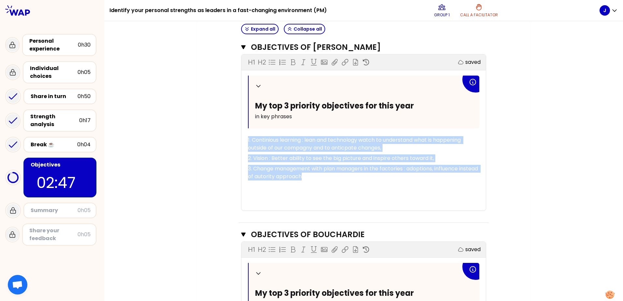
drag, startPoint x: 304, startPoint y: 178, endPoint x: 221, endPoint y: 141, distance: 90.2
click at [221, 141] on div "Objectives # To design future sessions, share your top 3 priority objectives fo…" at bounding box center [364, 51] width 308 height 751
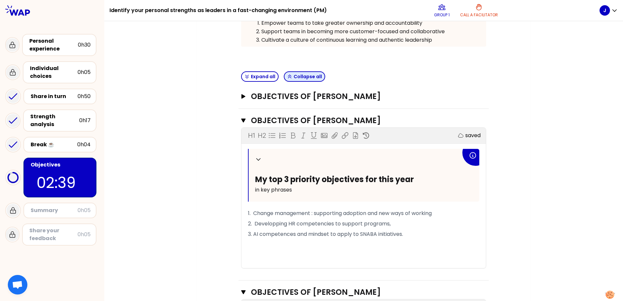
scroll to position [0, 0]
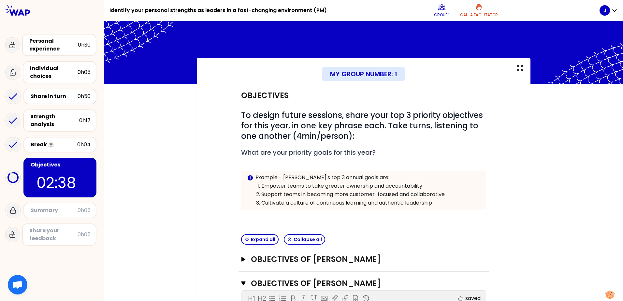
click at [314, 184] on p "Cultivate a culture of continuous learning and authentic leadership" at bounding box center [371, 203] width 219 height 8
click at [323, 184] on div "Objectives # To design future sessions, share your top 3 priority objectives fo…" at bounding box center [364, 158] width 250 height 148
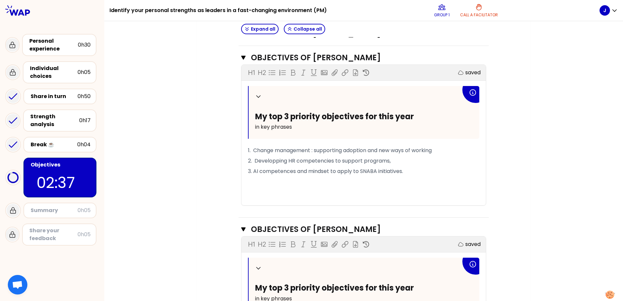
scroll to position [228, 0]
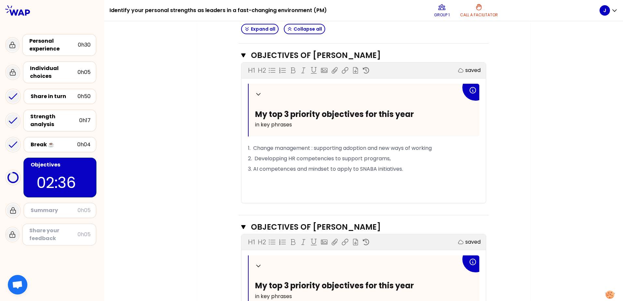
click at [318, 184] on p "﻿" at bounding box center [364, 190] width 232 height 10
click at [317, 171] on span "3. AI competences and mindset to apply to SNABA initiatives." at bounding box center [325, 168] width 155 height 7
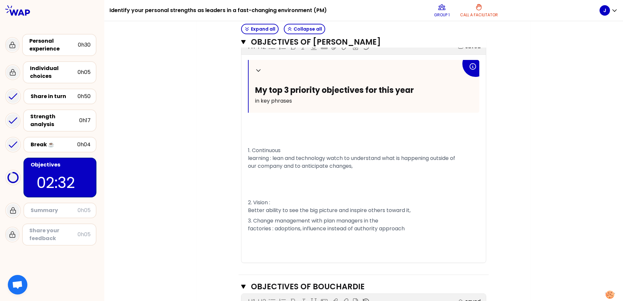
click at [308, 180] on div "Expand all Collapse all Objectives of [PERSON_NAME] Open Objectives of [PERSON_…" at bounding box center [364, 143] width 250 height 671
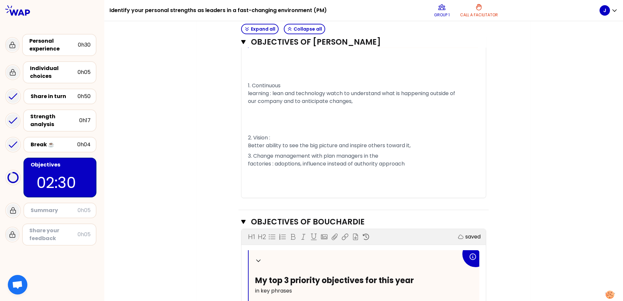
scroll to position [491, 0]
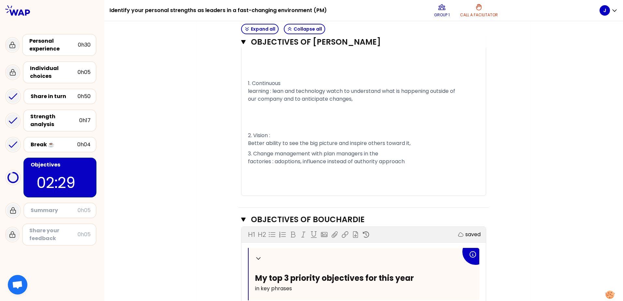
click at [245, 134] on div "Collapse My top 3 priority objectives for this year in key phrases 1. Continuou…" at bounding box center [364, 94] width 245 height 203
click at [248, 136] on span "2. Vision : Better ability to see the big picture and inspire others toward it," at bounding box center [329, 139] width 163 height 15
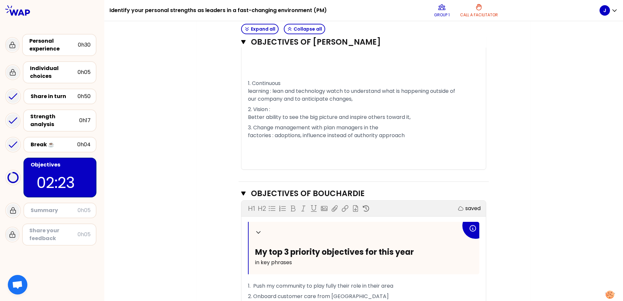
click at [248, 90] on span "1. Continuous learning : lean and technology watch to understand what is happen…" at bounding box center [351, 91] width 207 height 23
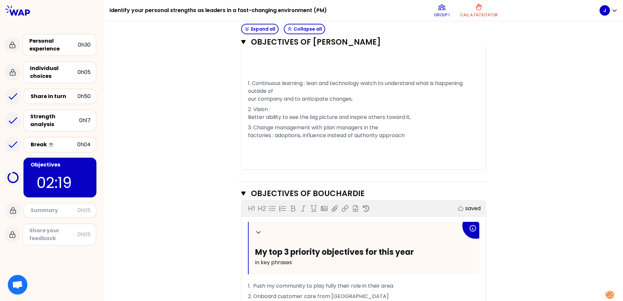
click at [248, 121] on span "2. Vision : Better ability to see the big picture and inspire others toward it," at bounding box center [329, 113] width 163 height 15
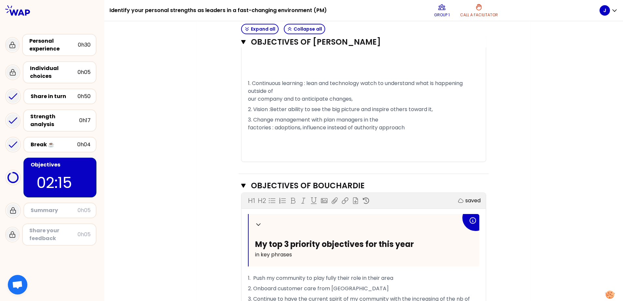
click at [248, 131] on span "3. Change management with plan managers in the factories : adoptions, influence…" at bounding box center [326, 123] width 157 height 15
click at [371, 133] on p "3. Change management with plan managers in the factories : adoptions, influence…" at bounding box center [364, 124] width 232 height 18
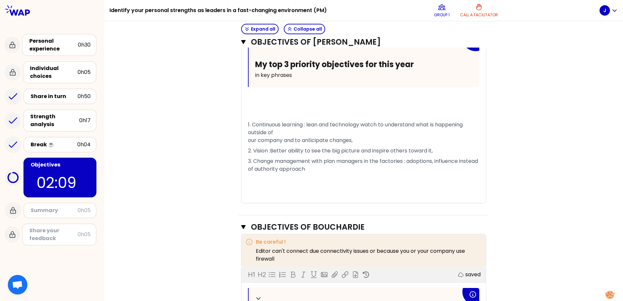
scroll to position [460, 0]
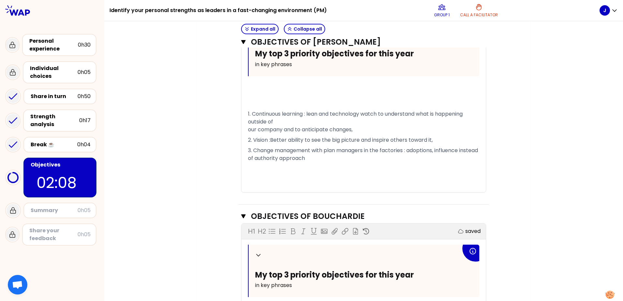
click at [347, 162] on span "3. Change management with plan managers in the factories : adoptions, influence…" at bounding box center [364, 154] width 232 height 15
click at [329, 164] on p "3. Change management with plan managers in the factories : adoptions, influence…" at bounding box center [364, 154] width 232 height 18
click at [304, 164] on p "3. Change management with plan managers in the factories : adoptions, influence…" at bounding box center [364, 154] width 232 height 18
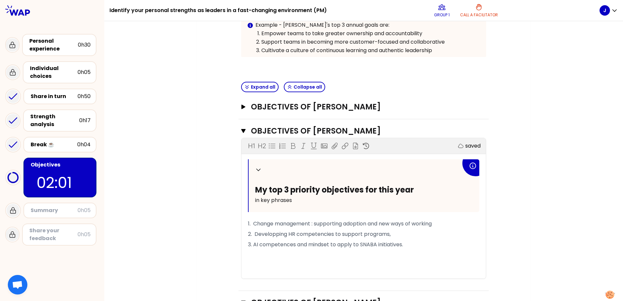
scroll to position [12, 0]
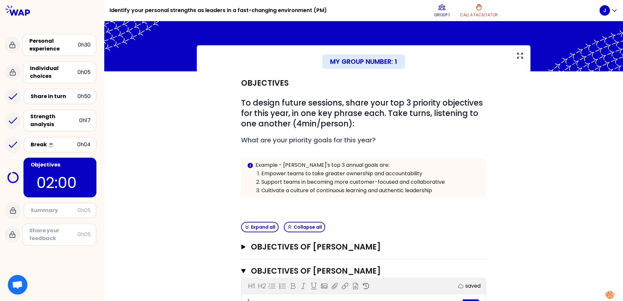
click at [352, 184] on p at bounding box center [363, 204] width 245 height 8
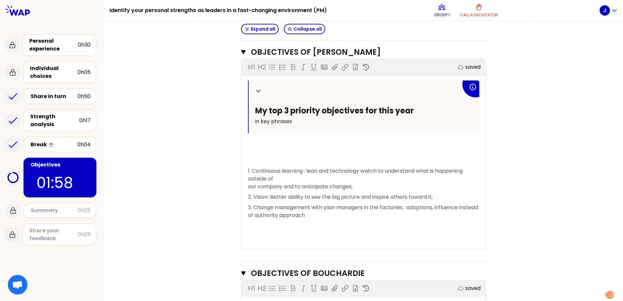
scroll to position [404, 0]
click at [332, 184] on p "3. Change management with plan managers in the factories : adoptions, influence…" at bounding box center [364, 211] width 232 height 18
click at [278, 184] on p "2. Vision :Better ability to see the big picture and inspire others toward it," at bounding box center [364, 197] width 232 height 10
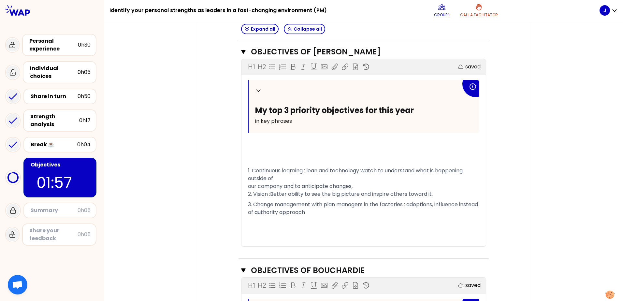
click at [258, 184] on p "3. Change management with plan managers in the factories : adoptions, influence…" at bounding box center [364, 209] width 232 height 18
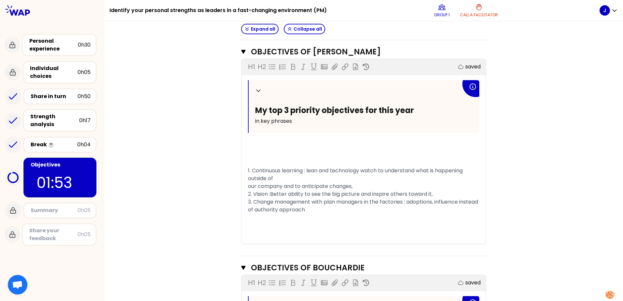
click at [248, 184] on span "1. Continuous learning : lean and technology watch to understand what is happen…" at bounding box center [364, 190] width 232 height 47
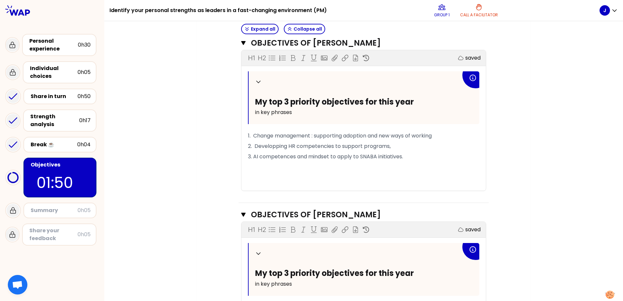
scroll to position [421, 0]
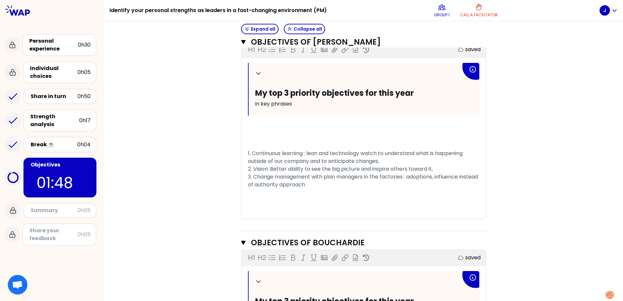
click at [338, 182] on p "1. Continuous learning : lean and technology watch to understand what is happen…" at bounding box center [364, 169] width 232 height 42
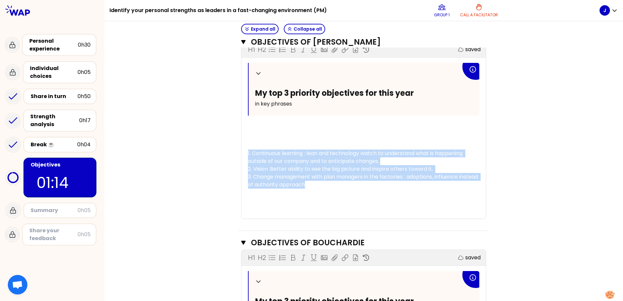
drag, startPoint x: 326, startPoint y: 185, endPoint x: 234, endPoint y: 154, distance: 97.3
click at [234, 154] on div "Objectives # To design future sessions, share your top 3 priority objectives fo…" at bounding box center [364, 49] width 308 height 772
click at [341, 184] on p "1. Continuous learning : lean and technology watch to understand what is happen…" at bounding box center [364, 169] width 232 height 42
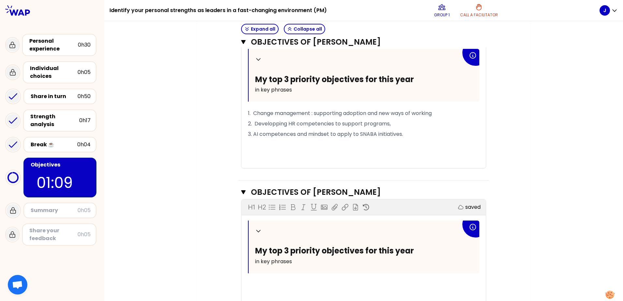
scroll to position [291, 0]
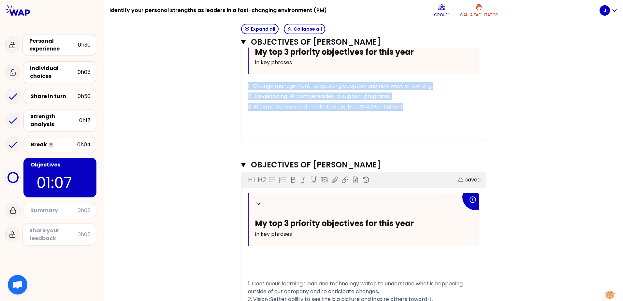
drag, startPoint x: 408, startPoint y: 107, endPoint x: 223, endPoint y: 85, distance: 185.9
click at [223, 85] on div "Objectives # To design future sessions, share your top 3 priority objectives fo…" at bounding box center [364, 179] width 308 height 772
copy div "1. Change management : supporting adoption and new ways of working 2. Developpi…"
click at [274, 97] on span "2. Developping HR competencies to support programs," at bounding box center [319, 96] width 143 height 7
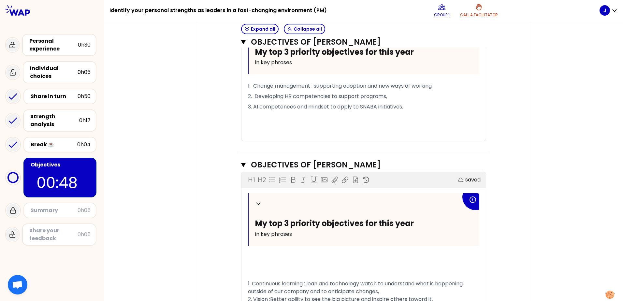
click at [410, 108] on p "3. AI competences and mindset to apply to SNABA initiatives." at bounding box center [364, 107] width 232 height 10
click at [190, 99] on div "My group number: 1 Objectives # To design future sessions, share your top 3 pri…" at bounding box center [363, 172] width 519 height 811
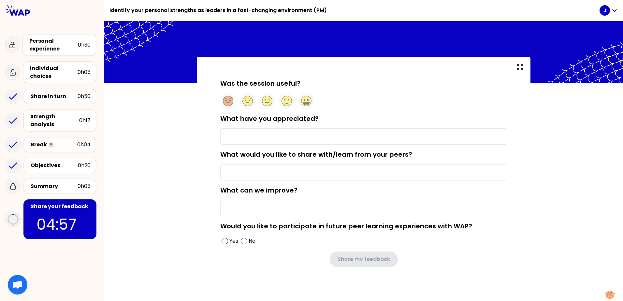
scroll to position [1, 0]
click at [265, 138] on input "What have you appreciated?" at bounding box center [363, 136] width 287 height 16
click at [304, 102] on circle at bounding box center [307, 101] width 10 height 10
click at [279, 136] on input "What have you appreciated?" at bounding box center [363, 136] width 287 height 16
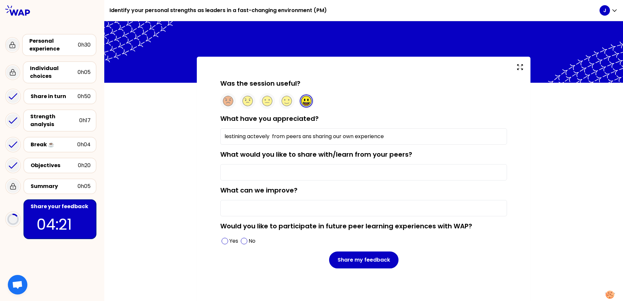
drag, startPoint x: 391, startPoint y: 138, endPoint x: 203, endPoint y: 143, distance: 187.3
click at [203, 143] on div "Was the session useful? What have you appreciated? lestining actevely from peer…" at bounding box center [364, 180] width 334 height 246
type input "lestining actevely from peers ans sharing our own experience"
click at [279, 172] on input "What would you like to share with/learn from your peers?" at bounding box center [363, 172] width 287 height 16
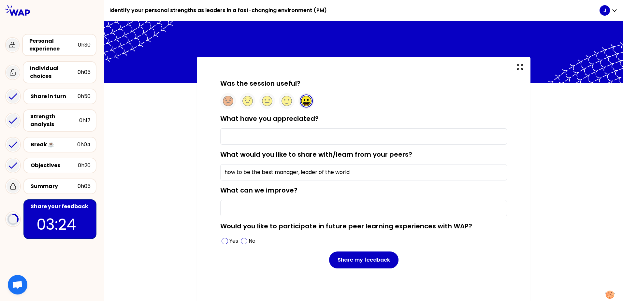
type input "how to be the best manager, leader of the world"
click at [310, 184] on input "What can we improve?" at bounding box center [363, 208] width 287 height 16
type input "n"
type input "so far, all was perfezct ="
click at [222, 184] on span at bounding box center [225, 241] width 7 height 7
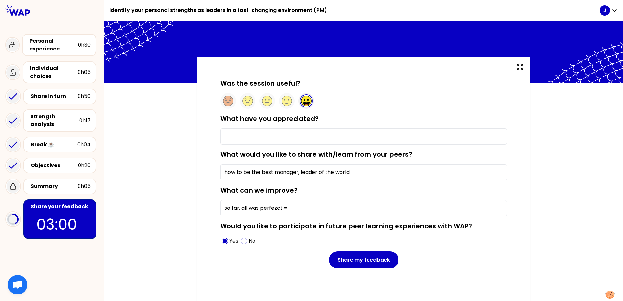
drag, startPoint x: 257, startPoint y: 141, endPoint x: 263, endPoint y: 142, distance: 6.6
click at [257, 141] on input "What have you appreciated?" at bounding box center [363, 136] width 287 height 16
paste input "listening actively from peers and sharing our own experience"
click at [224, 135] on input "listening actively from peers and sharing our own experience" at bounding box center [363, 136] width 287 height 16
drag, startPoint x: 318, startPoint y: 161, endPoint x: 323, endPoint y: 163, distance: 5.6
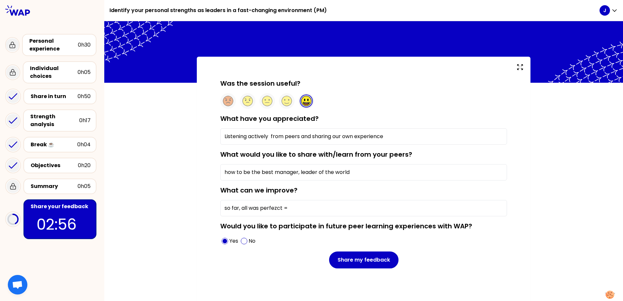
click at [318, 161] on div "What would you like to share with/learn from your peers? how to be the best man…" at bounding box center [363, 165] width 287 height 31
click at [394, 135] on input "Listening actively from peers and sharing our own experience" at bounding box center [363, 136] width 287 height 16
type input "Listening actively from peers and sharing our own experience : feedback is a gi…"
click at [224, 170] on input "how to be the best manager, leader of the world" at bounding box center [363, 172] width 287 height 16
click at [247, 173] on input "How to be the best manager, leader of the world" at bounding box center [363, 172] width 287 height 16
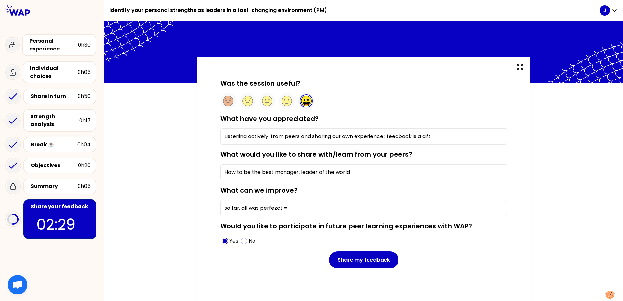
click at [361, 173] on input "How to be the best manager, leader of the world" at bounding box center [363, 172] width 287 height 16
type input "How to be the best manager, leader of the world"
click at [284, 184] on div "Was the session useful? What have you appreciated? Listening actively from peer…" at bounding box center [364, 184] width 308 height 211
click at [292, 184] on input "so far, all was perfezct =" at bounding box center [363, 208] width 287 height 16
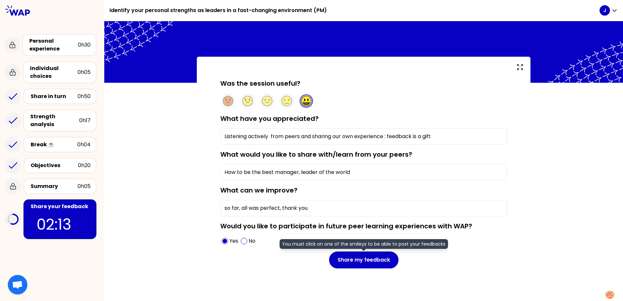
click at [280, 184] on div "Share my feedback You must click on one of the smileys to be able to post your …" at bounding box center [363, 260] width 287 height 17
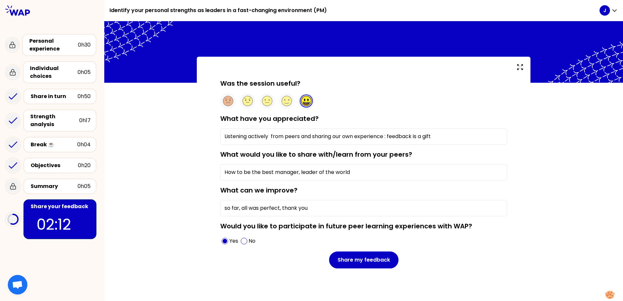
click at [276, 184] on div "Was the session useful? What have you appreciated? Listening actively from peer…" at bounding box center [364, 184] width 308 height 211
click at [259, 184] on input "so far, all was perfect, thank you" at bounding box center [363, 208] width 287 height 16
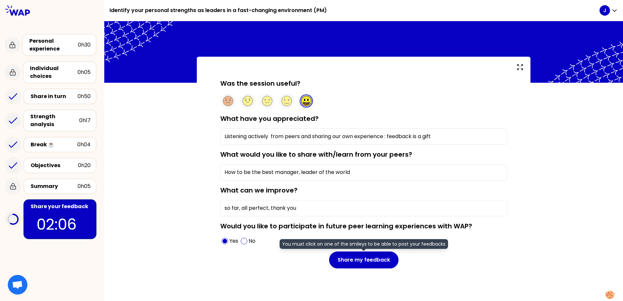
type input "so far, all perfect, thank you"
click at [282, 184] on div "Share my feedback You must click on one of the smileys to be able to post your …" at bounding box center [363, 260] width 287 height 17
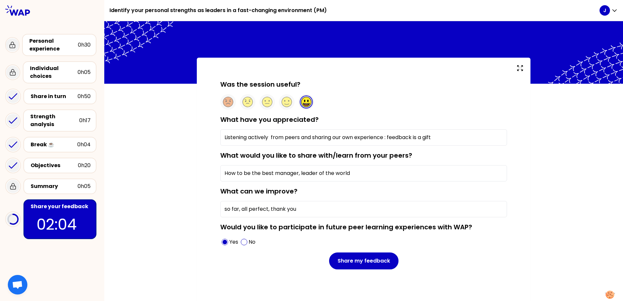
click at [277, 184] on div "Was the session useful? What have you appreciated? Listening actively from peer…" at bounding box center [364, 185] width 308 height 211
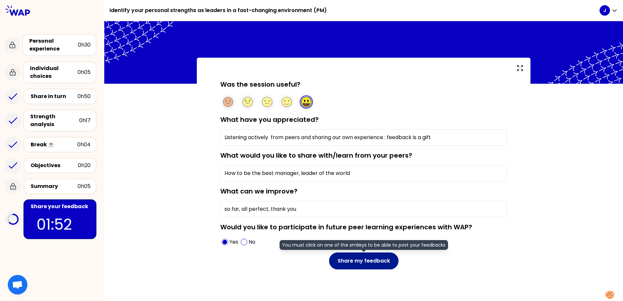
click at [354, 184] on button "Share my feedback" at bounding box center [363, 261] width 69 height 17
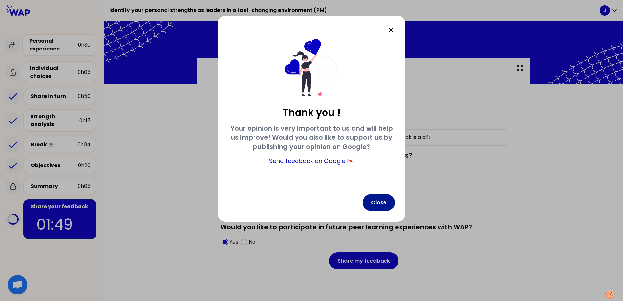
click at [380, 184] on button "Close" at bounding box center [379, 202] width 32 height 17
